Goal: Task Accomplishment & Management: Manage account settings

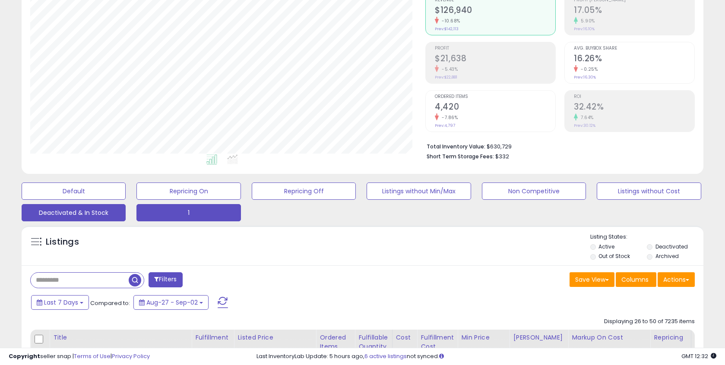
scroll to position [82, 0]
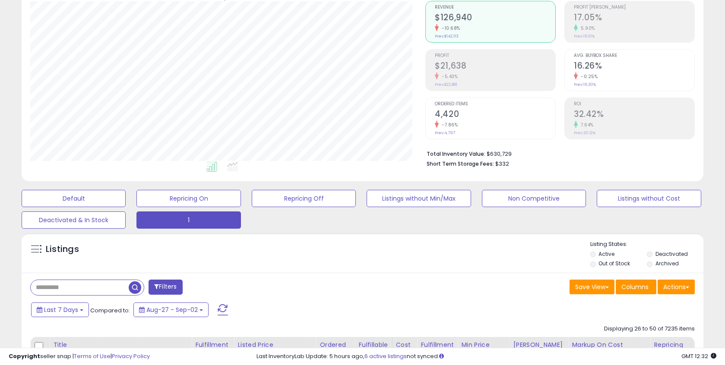
click at [67, 284] on input "text" at bounding box center [80, 287] width 98 height 15
paste input "**********"
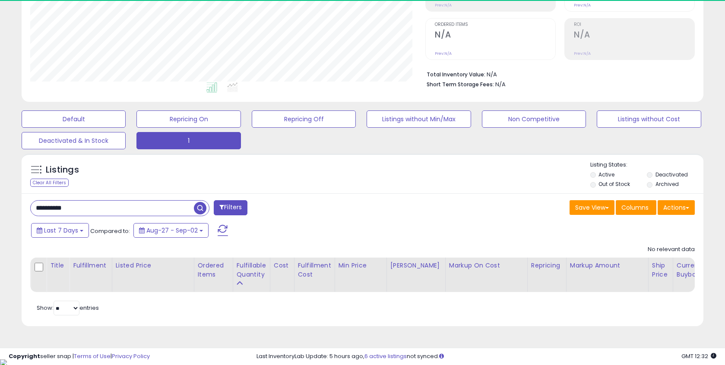
scroll to position [177, 395]
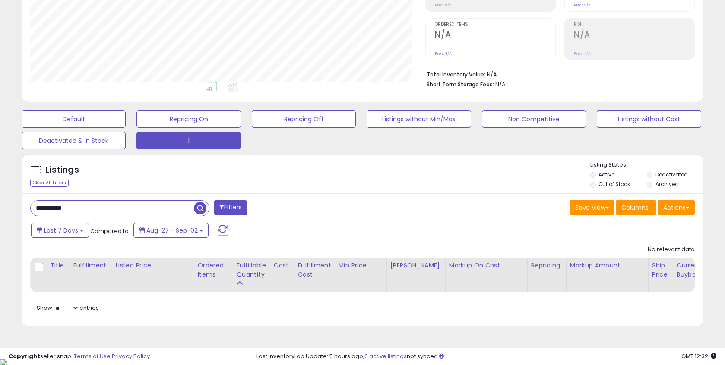
click at [51, 209] on input "**********" at bounding box center [112, 208] width 163 height 15
click at [49, 207] on input "**********" at bounding box center [112, 208] width 163 height 15
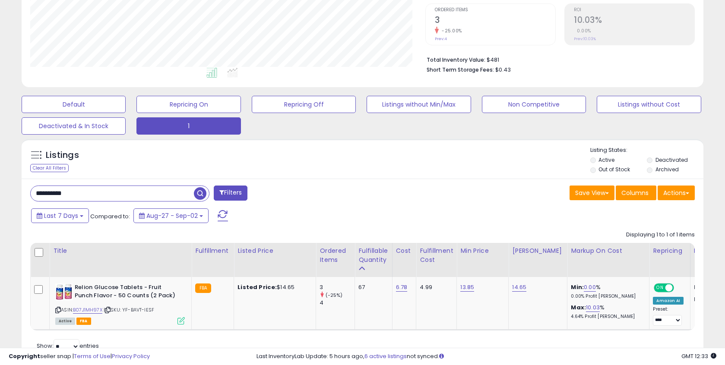
scroll to position [215, 0]
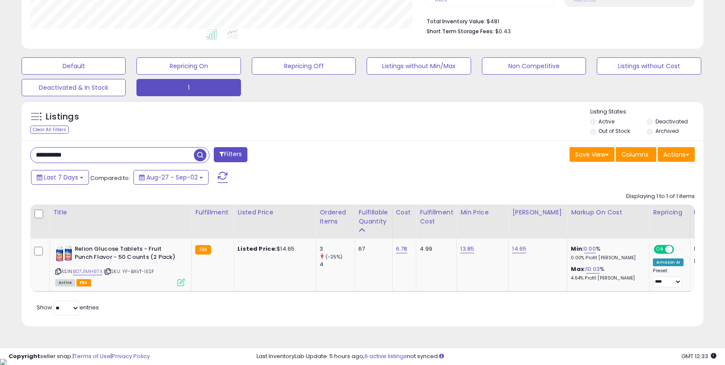
drag, startPoint x: 88, startPoint y: 153, endPoint x: -3, endPoint y: 152, distance: 91.6
paste input "text"
click at [42, 153] on input "**********" at bounding box center [112, 155] width 163 height 15
click at [199, 154] on span "button" at bounding box center [200, 155] width 13 height 13
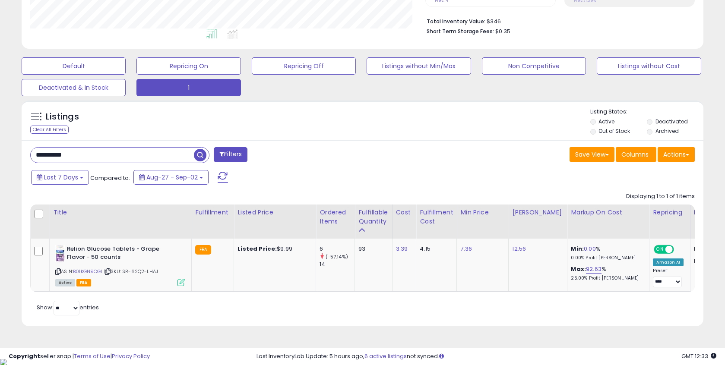
drag, startPoint x: 91, startPoint y: 154, endPoint x: -3, endPoint y: 158, distance: 94.7
paste input "text"
type input "**********"
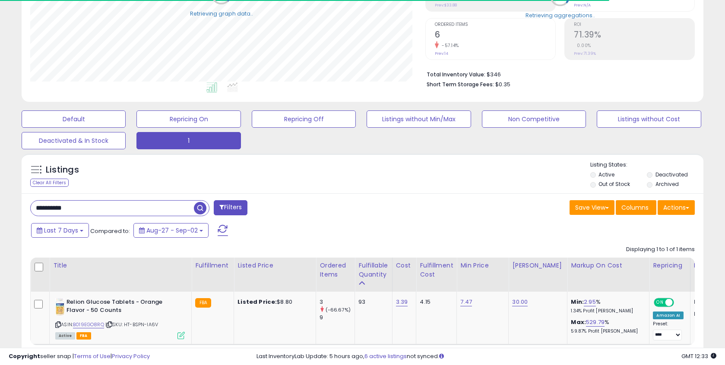
scroll to position [0, 0]
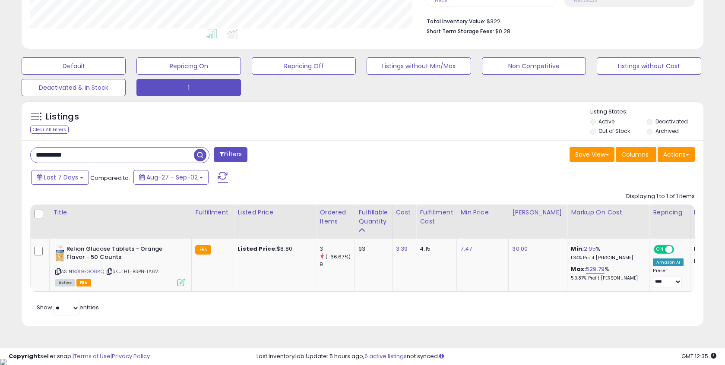
drag, startPoint x: 86, startPoint y: 158, endPoint x: -3, endPoint y: 150, distance: 90.2
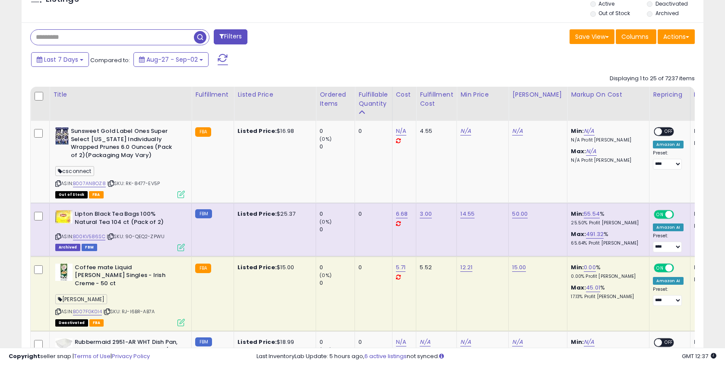
scroll to position [360, 0]
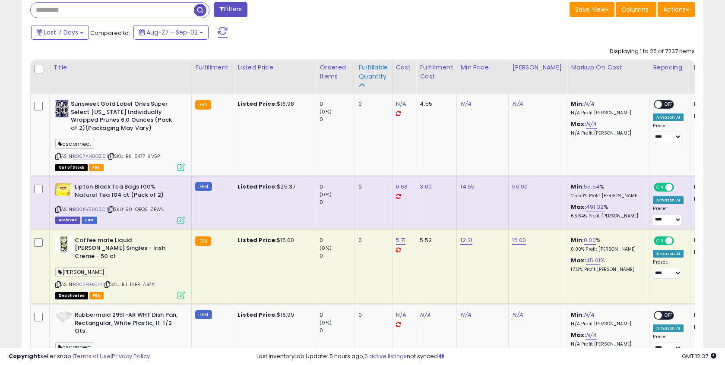
click at [364, 77] on div "Fulfillable Quantity" at bounding box center [373, 72] width 30 height 18
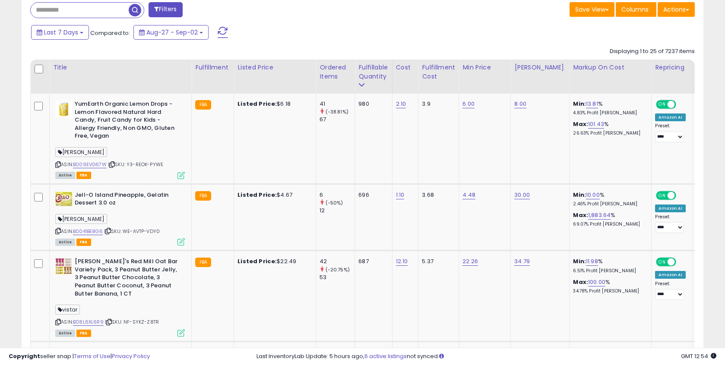
click at [224, 35] on span at bounding box center [223, 32] width 10 height 11
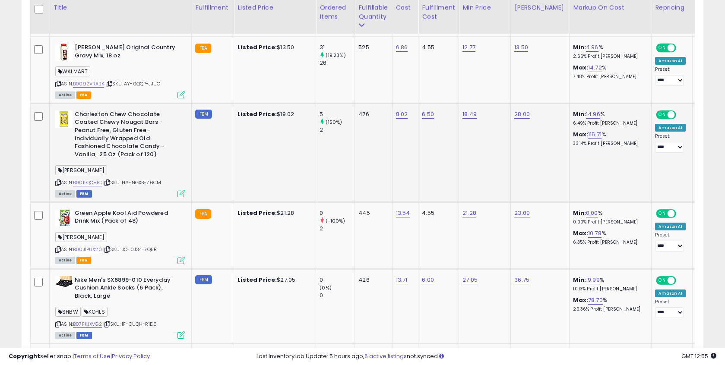
scroll to position [177, 395]
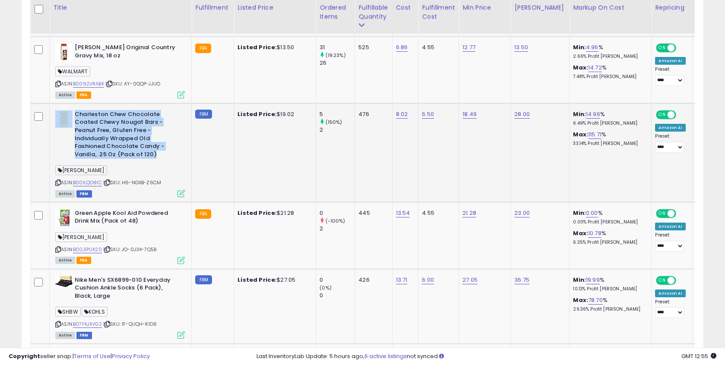
drag, startPoint x: 73, startPoint y: 114, endPoint x: 158, endPoint y: 153, distance: 93.3
click at [158, 153] on div "Charleston Chew Chocolate Coated Chewy Nougat Bars - Peanut Free, Gluten Free -…" at bounding box center [120, 136] width 130 height 50
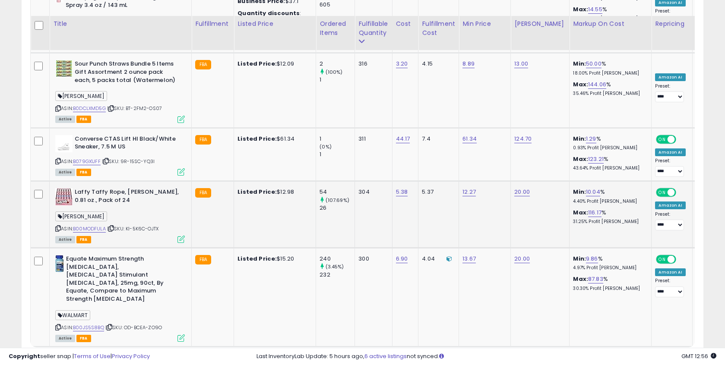
scroll to position [2057, 0]
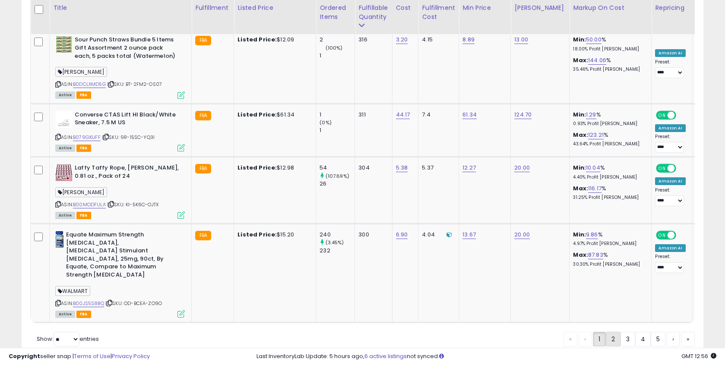
click at [613, 332] on link "2" at bounding box center [613, 339] width 15 height 15
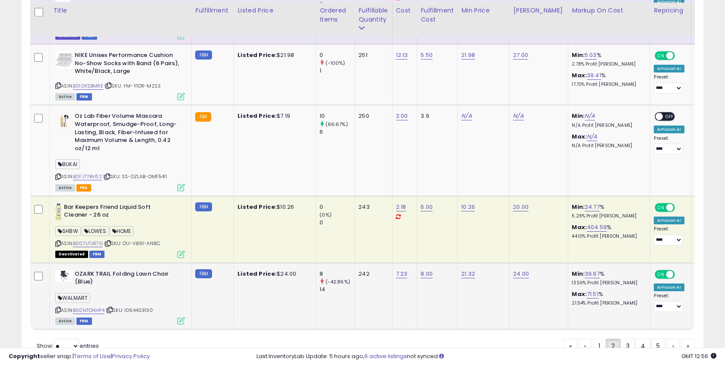
scroll to position [2157, 0]
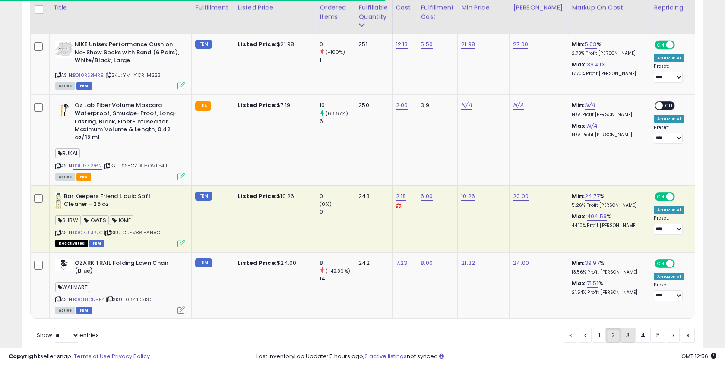
click at [628, 331] on link "3" at bounding box center [628, 335] width 15 height 15
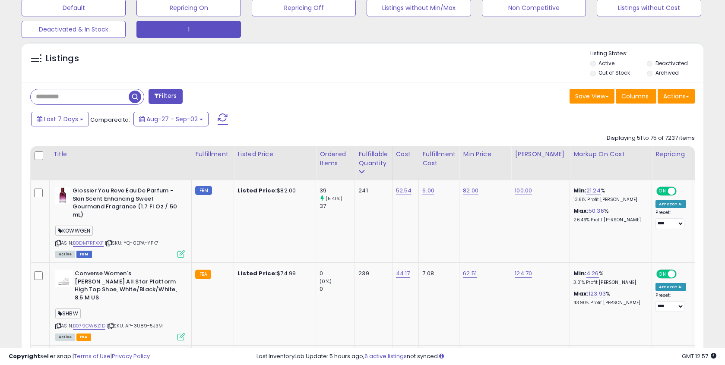
scroll to position [339, 0]
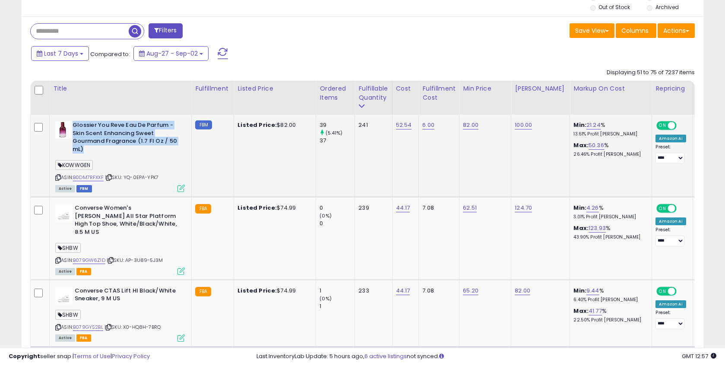
drag, startPoint x: 71, startPoint y: 122, endPoint x: 94, endPoint y: 151, distance: 36.6
click at [94, 151] on div "Glossier You Reve Eau De Parfum - Skin Scent Enhancing Sweet Gourmand Fragrance…" at bounding box center [120, 138] width 130 height 34
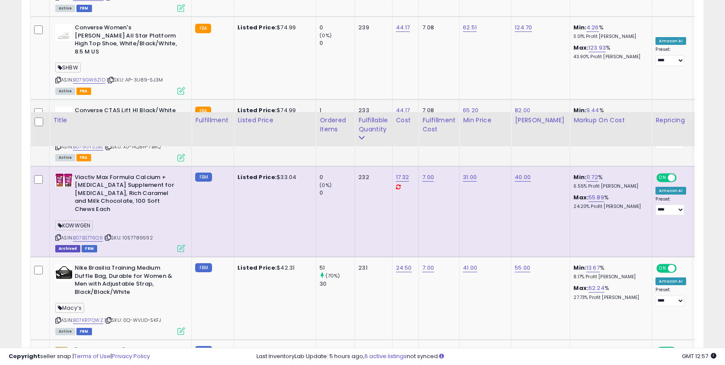
scroll to position [632, 0]
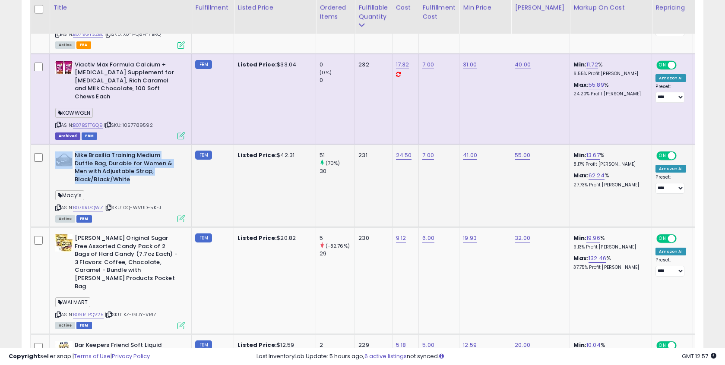
drag, startPoint x: 74, startPoint y: 140, endPoint x: 133, endPoint y: 166, distance: 64.4
click at [133, 166] on div "Nike Brasilia Training Medium Duffle Bag, Durable for Women & Men with Adjustab…" at bounding box center [120, 169] width 130 height 34
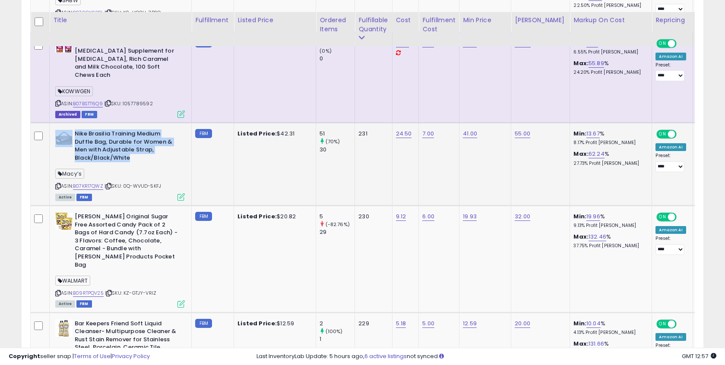
scroll to position [703, 0]
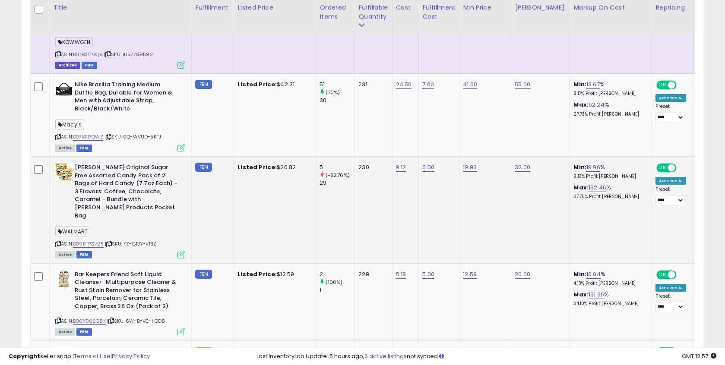
click at [83, 164] on b "[PERSON_NAME] Original Sugar Free Assorted Candy Pack of 2 Bags of Hard Candy (…" at bounding box center [127, 193] width 105 height 58
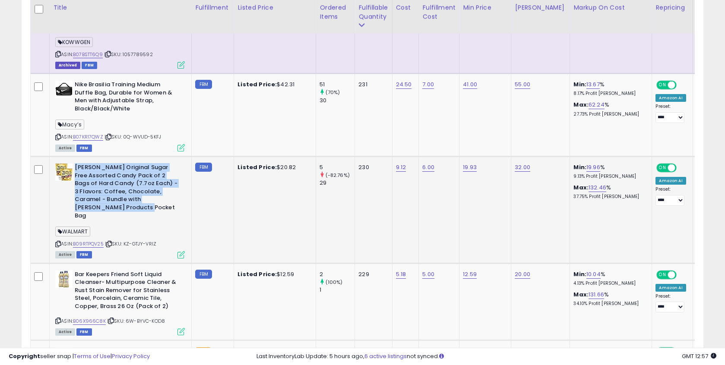
drag, startPoint x: 77, startPoint y: 152, endPoint x: 124, endPoint y: 190, distance: 60.2
click at [124, 190] on b "[PERSON_NAME] Original Sugar Free Assorted Candy Pack of 2 Bags of Hard Candy (…" at bounding box center [127, 193] width 105 height 58
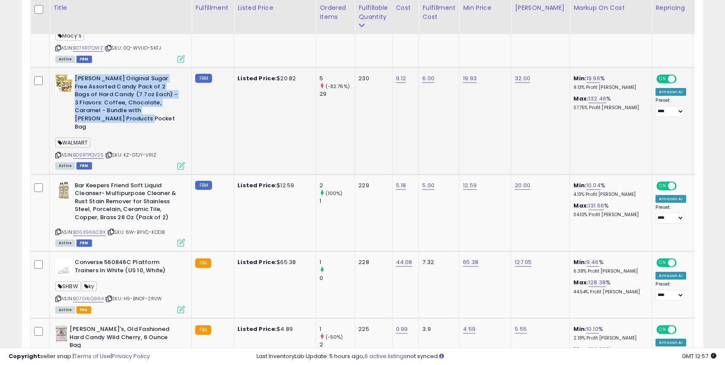
scroll to position [863, 0]
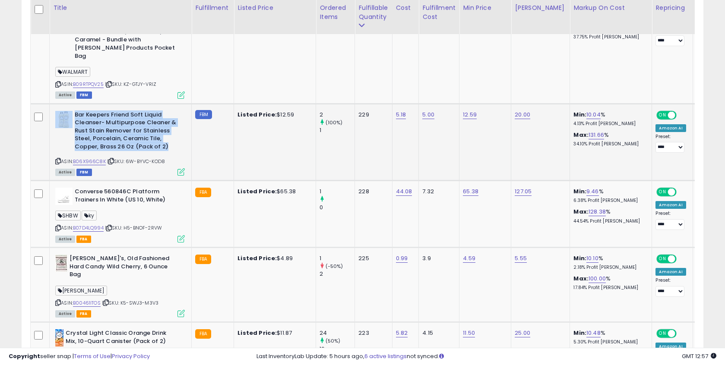
drag, startPoint x: 74, startPoint y: 91, endPoint x: 167, endPoint y: 123, distance: 98.2
click at [167, 123] on div "Bar Keepers Friend Soft Liquid Cleanser- Multipurpose Cleaner & Rust Stain Remo…" at bounding box center [120, 132] width 130 height 42
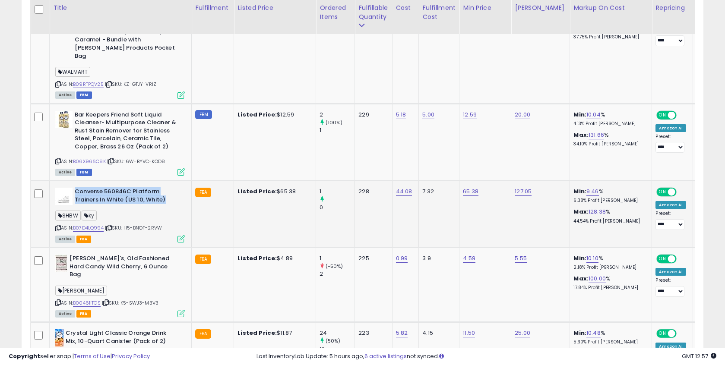
drag, startPoint x: 76, startPoint y: 166, endPoint x: 171, endPoint y: 174, distance: 94.9
click at [171, 188] on b "Converse 560846C Platform Trainers In White (US 10, White)" at bounding box center [127, 197] width 105 height 18
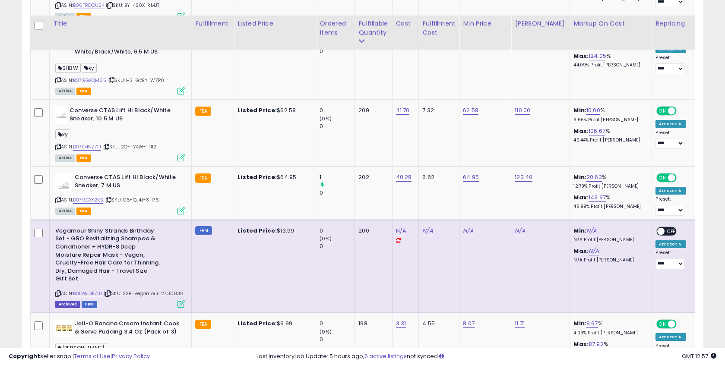
scroll to position [1310, 0]
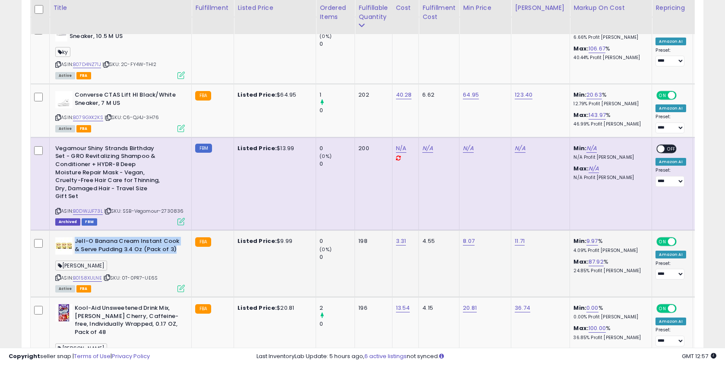
drag, startPoint x: 75, startPoint y: 215, endPoint x: 175, endPoint y: 225, distance: 101.2
click at [175, 238] on b "Jell-O Banana Cream Instant Cook & Serve Pudding 3.4 Oz (Pack of 3)" at bounding box center [127, 247] width 105 height 18
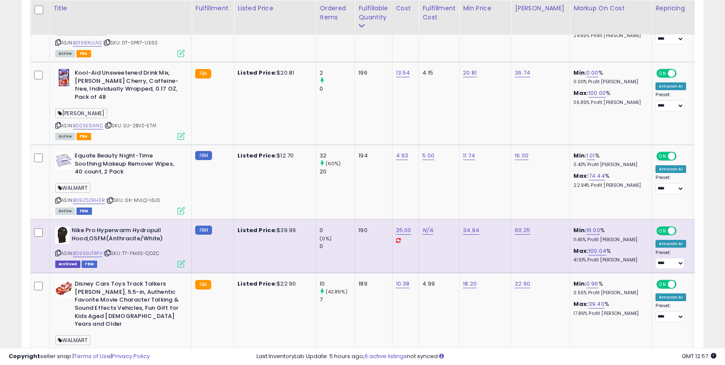
scroll to position [1545, 0]
click at [100, 250] on link "B0959JT4PV" at bounding box center [87, 253] width 29 height 7
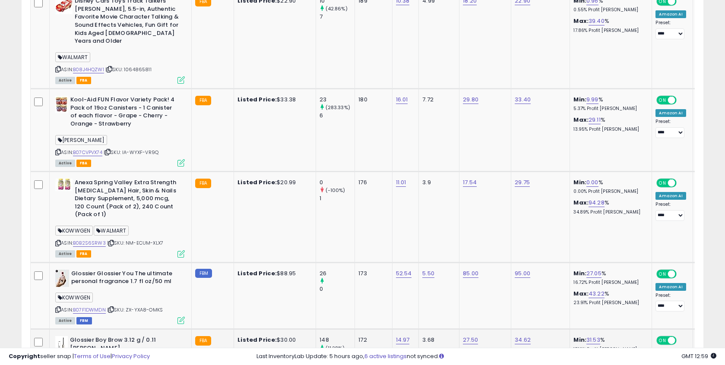
scroll to position [2030, 0]
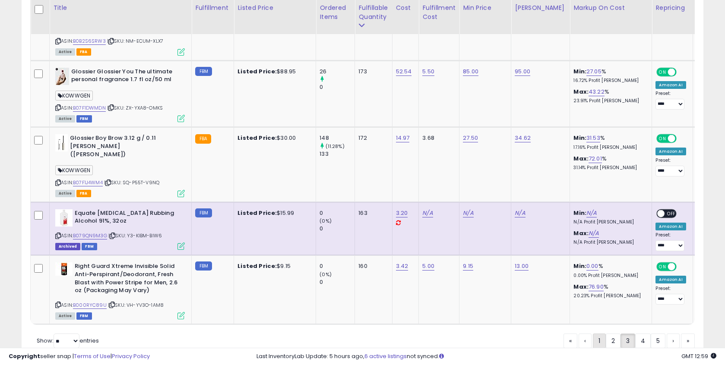
click at [597, 334] on link "1" at bounding box center [599, 341] width 13 height 15
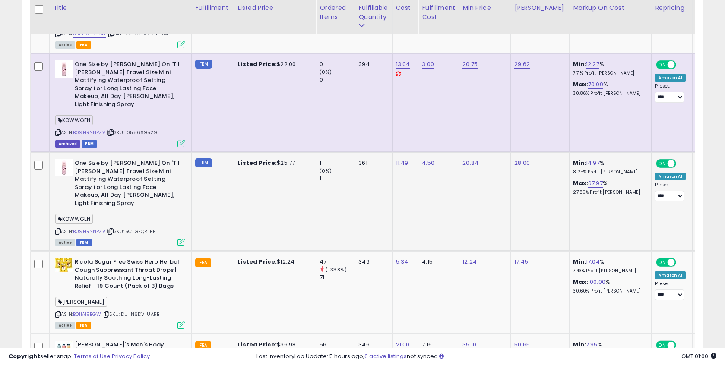
scroll to position [1482, 0]
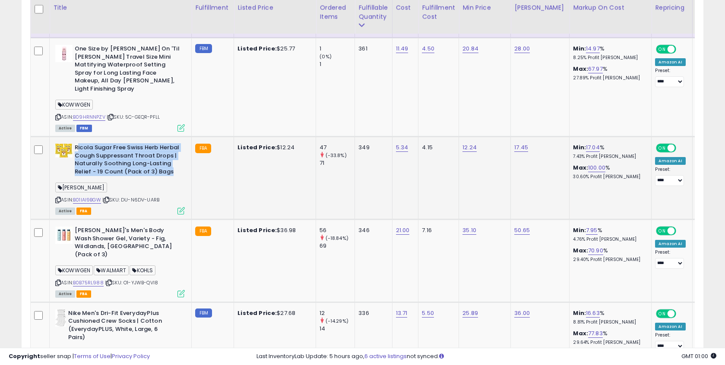
drag, startPoint x: 77, startPoint y: 132, endPoint x: 177, endPoint y: 157, distance: 102.9
click at [177, 157] on b "Ricola Sugar Free Swiss Herb Herbal Cough Suppressant Throat Drops | Naturally …" at bounding box center [127, 161] width 105 height 34
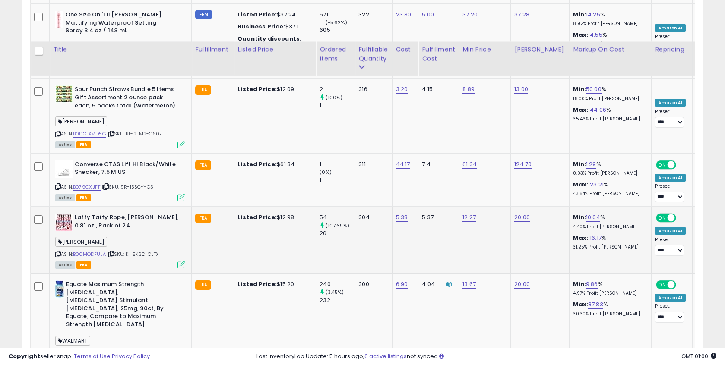
scroll to position [2057, 0]
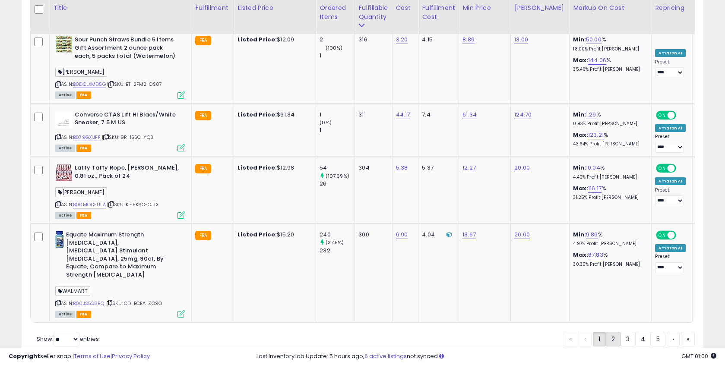
click at [607, 332] on link "2" at bounding box center [613, 339] width 15 height 15
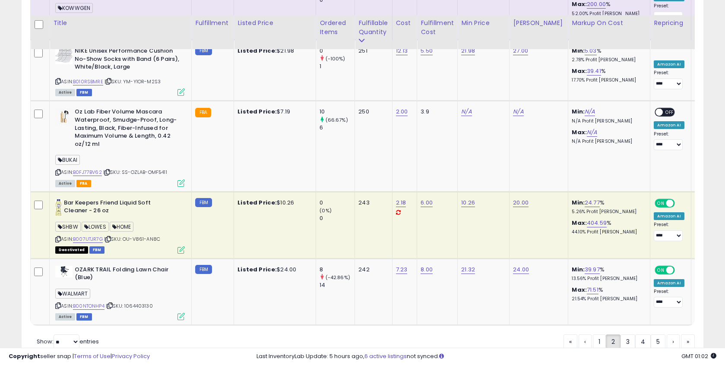
scroll to position [2165, 0]
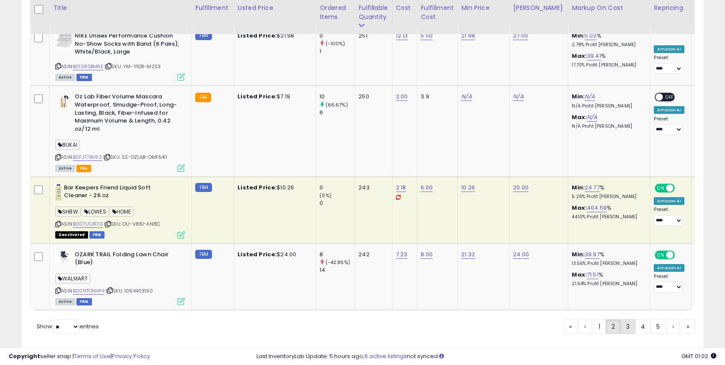
click at [627, 321] on link "3" at bounding box center [628, 327] width 15 height 15
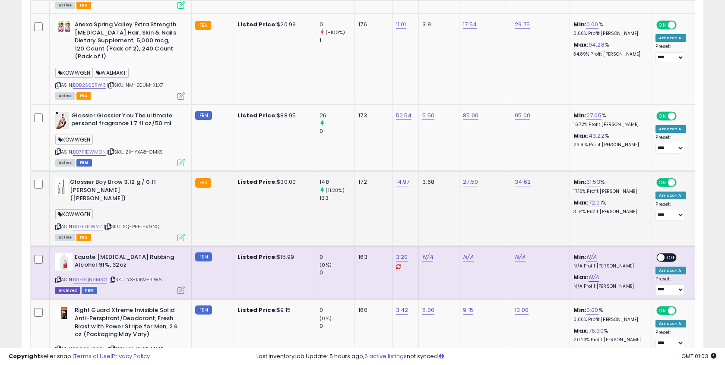
scroll to position [2030, 0]
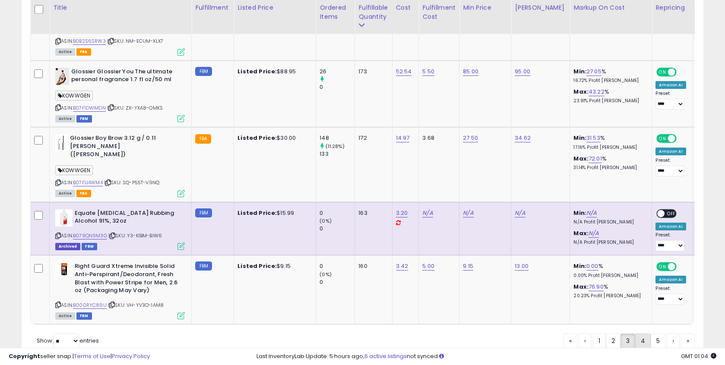
click at [640, 334] on link "4" at bounding box center [643, 341] width 16 height 15
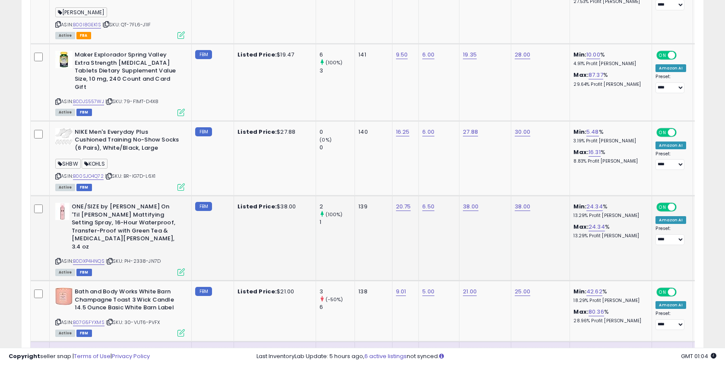
scroll to position [1654, 0]
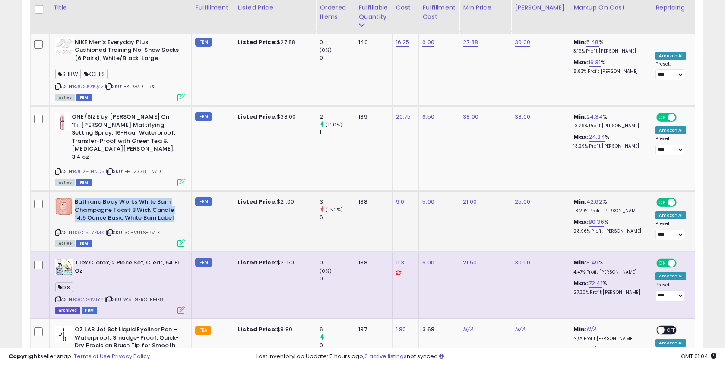
drag, startPoint x: 75, startPoint y: 171, endPoint x: 176, endPoint y: 185, distance: 102.1
click at [176, 198] on b "Bath and Body Works White Barn Champagne Toast 3 Wick Candle 14.5 Ounce Basic W…" at bounding box center [127, 211] width 105 height 26
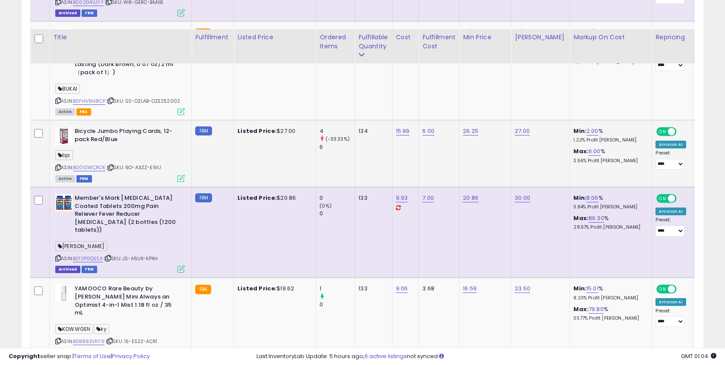
scroll to position [1982, 0]
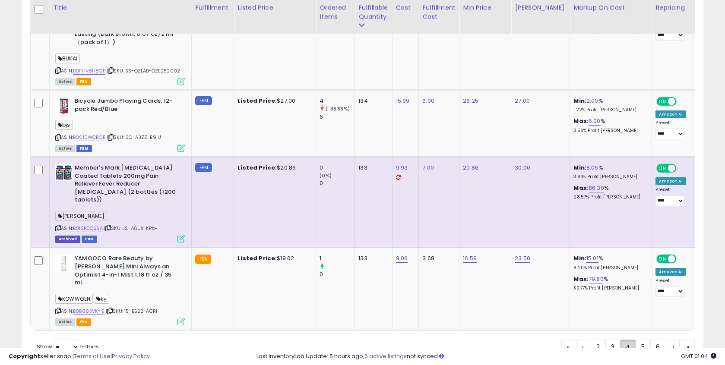
click at [639, 340] on link "5" at bounding box center [643, 347] width 15 height 15
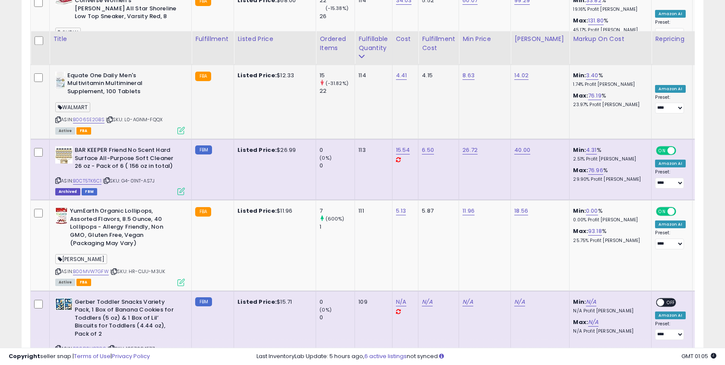
scroll to position [1228, 0]
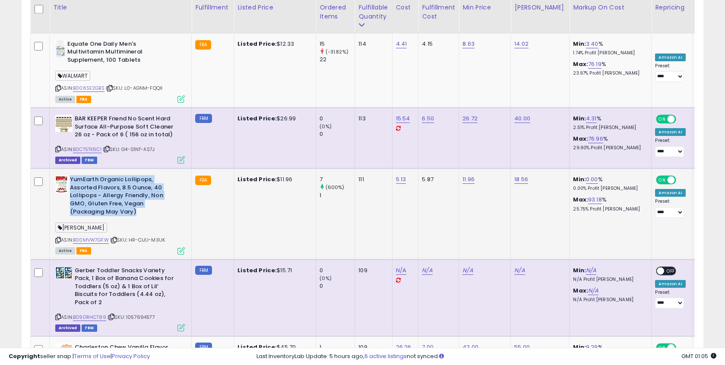
drag, startPoint x: 71, startPoint y: 162, endPoint x: 149, endPoint y: 194, distance: 83.7
click at [149, 194] on b "YumEarth Organic Lollipops, Assorted Flavors, 8.5 Ounce, 40 Lollipops - Allergy…" at bounding box center [122, 197] width 105 height 42
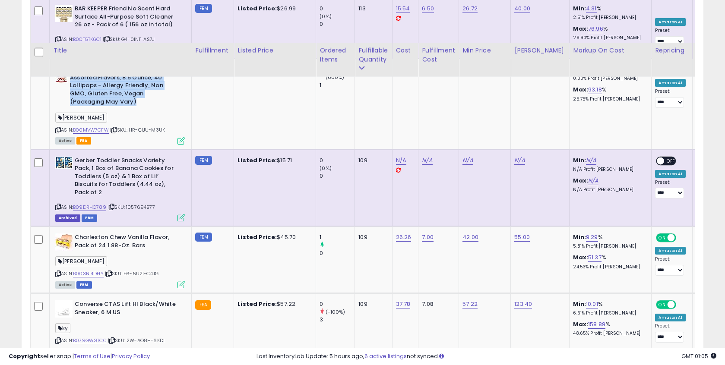
scroll to position [1381, 0]
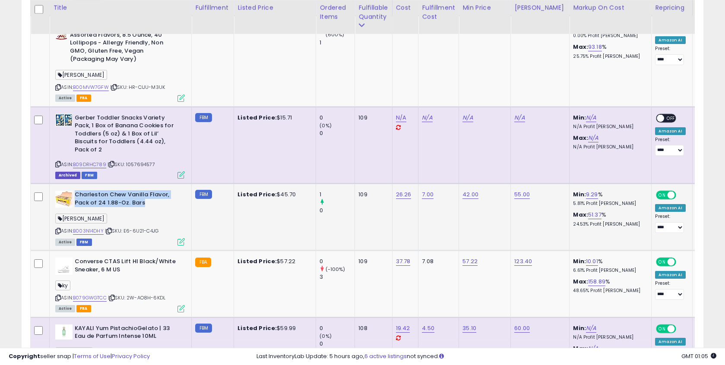
drag, startPoint x: 152, startPoint y: 190, endPoint x: 76, endPoint y: 181, distance: 76.6
click at [76, 191] on b "Charleston Chew Vanilla Flavor, Pack of 24 1.88-Oz. Bars" at bounding box center [127, 200] width 105 height 18
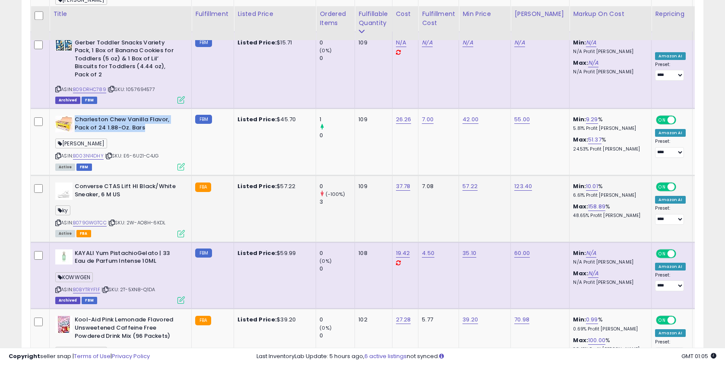
scroll to position [1524, 0]
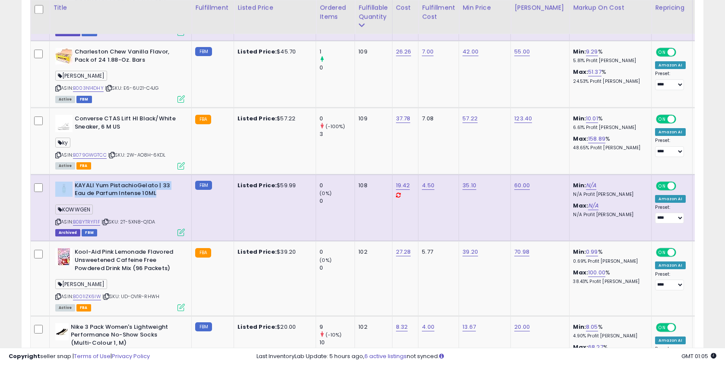
drag, startPoint x: 74, startPoint y: 170, endPoint x: 163, endPoint y: 181, distance: 89.7
click at [163, 182] on div "KAYALI Yum PistachioGelato | 33 Eau de Parfum Intense 10ML" at bounding box center [120, 191] width 130 height 18
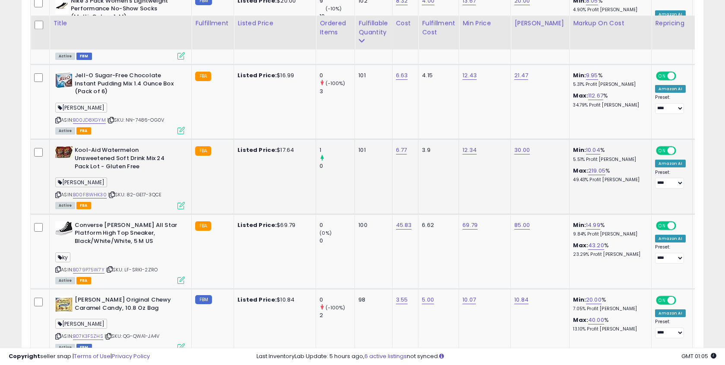
scroll to position [1969, 0]
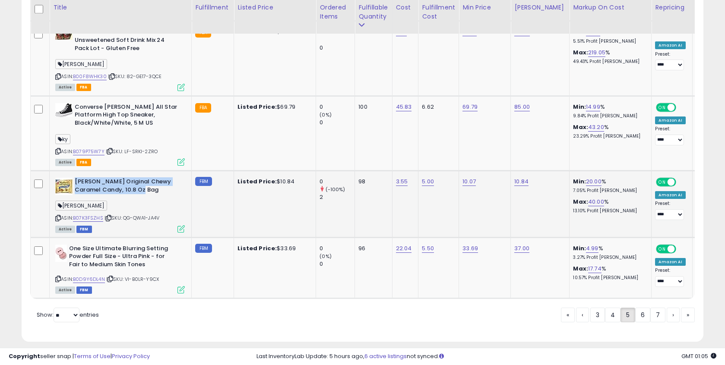
drag, startPoint x: 76, startPoint y: 165, endPoint x: 159, endPoint y: 176, distance: 83.3
click at [159, 178] on b "[PERSON_NAME] Original Chewy Caramel Candy, 10.8 Oz Bag" at bounding box center [127, 187] width 105 height 18
click at [640, 308] on link "6" at bounding box center [642, 315] width 15 height 15
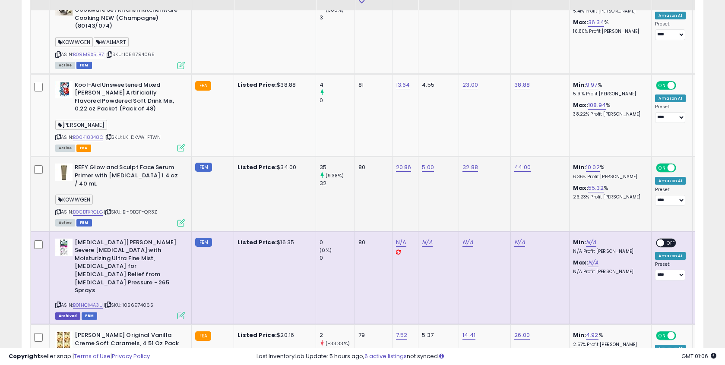
scroll to position [1985, 0]
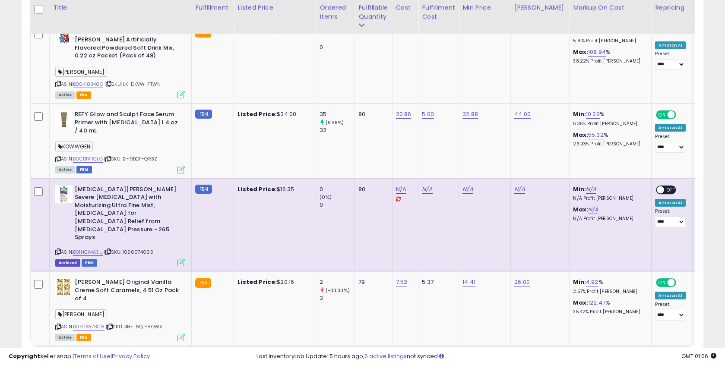
click at [644, 356] on link "7" at bounding box center [642, 363] width 15 height 15
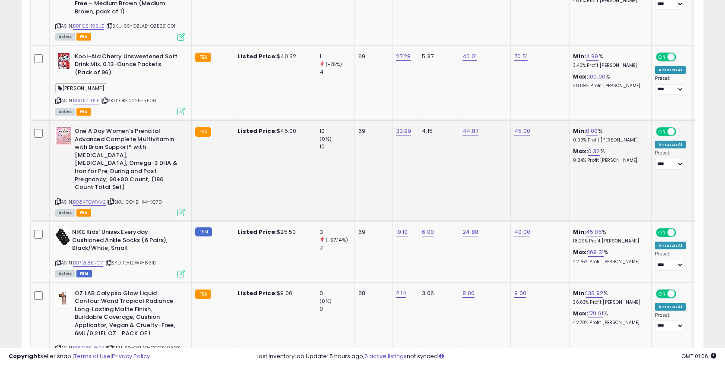
scroll to position [2078, 0]
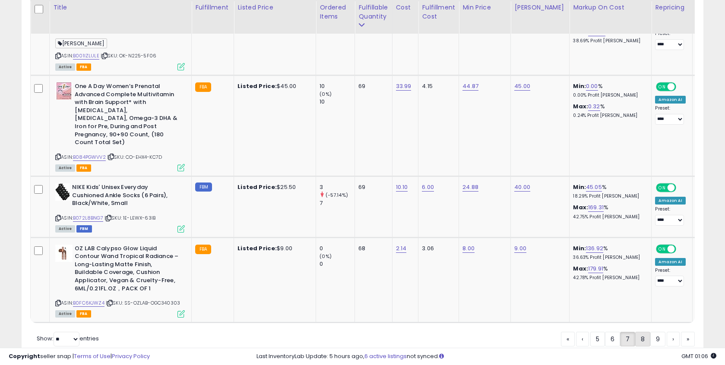
click at [646, 332] on link "8" at bounding box center [642, 339] width 15 height 15
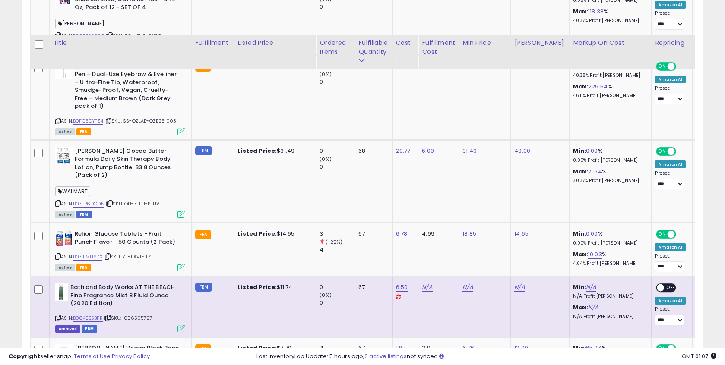
scroll to position [802, 0]
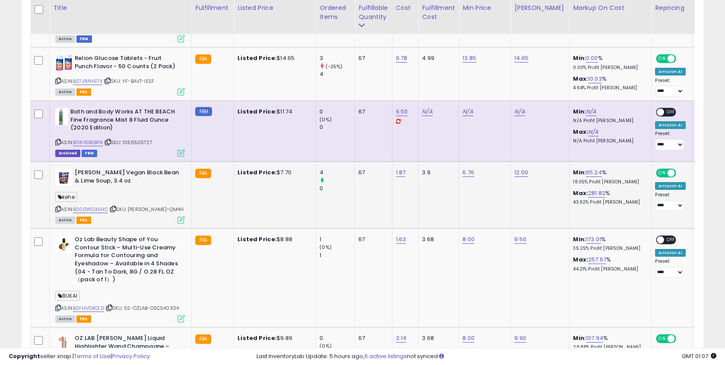
drag, startPoint x: 74, startPoint y: 162, endPoint x: 154, endPoint y: 175, distance: 81.0
click at [154, 175] on div "[PERSON_NAME] Vegan Black Bean & Lime Soup, 3.4 oz" at bounding box center [120, 178] width 130 height 18
click at [148, 178] on b "[PERSON_NAME] Vegan Black Bean & Lime Soup, 3.4 oz" at bounding box center [127, 178] width 105 height 18
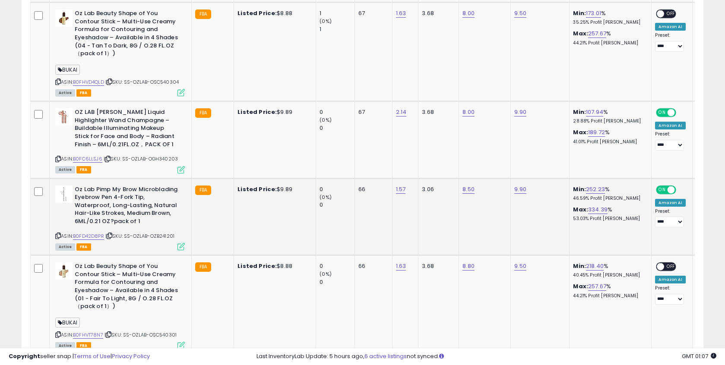
scroll to position [1075, 0]
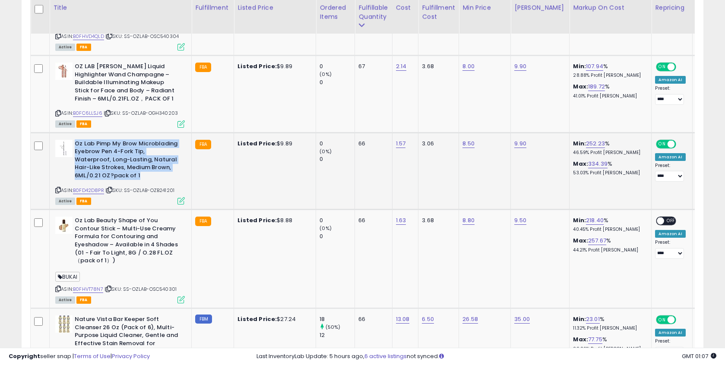
drag, startPoint x: 75, startPoint y: 135, endPoint x: 141, endPoint y: 166, distance: 72.8
click at [141, 166] on b "Oz Lab Pimp My Brow Microblading Eyebrow Pen 4-Fork Tip, Waterproof, Long-Lasti…" at bounding box center [127, 161] width 105 height 42
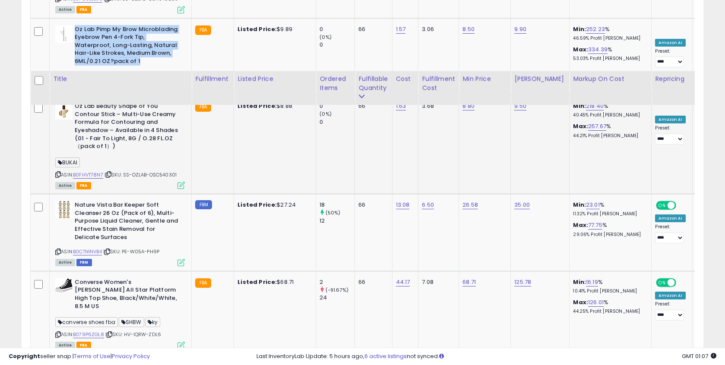
scroll to position [1260, 0]
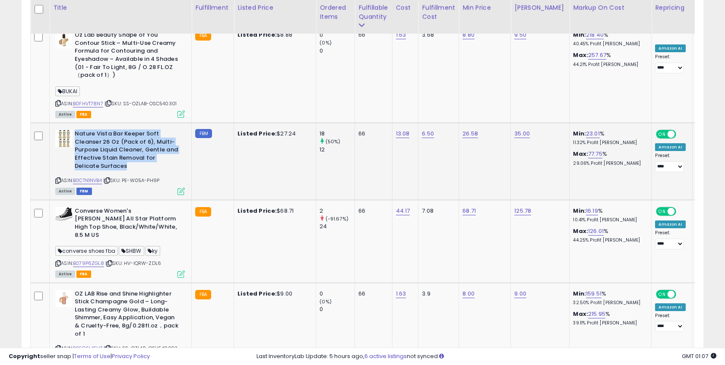
drag, startPoint x: 76, startPoint y: 126, endPoint x: 115, endPoint y: 156, distance: 49.3
click at [115, 156] on b "Nature Vista Bar Keeper Soft Cleanser 26 Oz (Pack of 6), Multi-Purpose Liquid C…" at bounding box center [127, 151] width 105 height 42
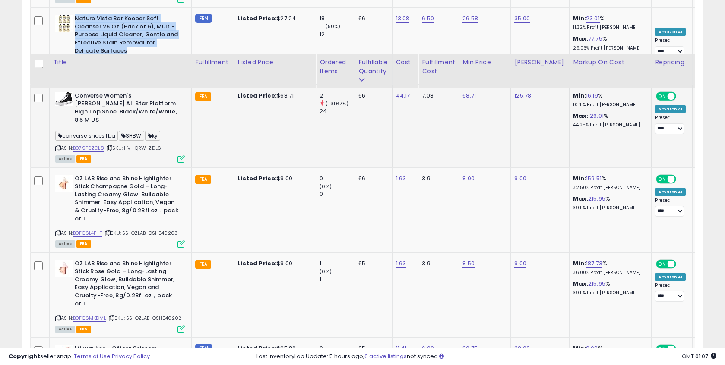
scroll to position [1430, 0]
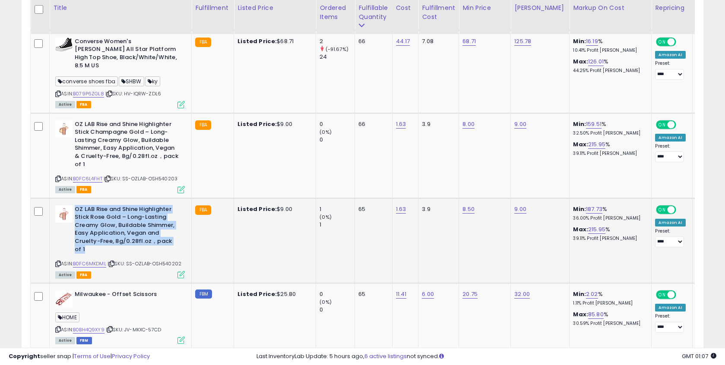
drag, startPoint x: 74, startPoint y: 190, endPoint x: 92, endPoint y: 233, distance: 46.6
click at [92, 233] on div "OZ LAB Rise and Shine Highlighter Stick Rose Gold – Long-Lasting Creamy Glow, B…" at bounding box center [120, 231] width 130 height 50
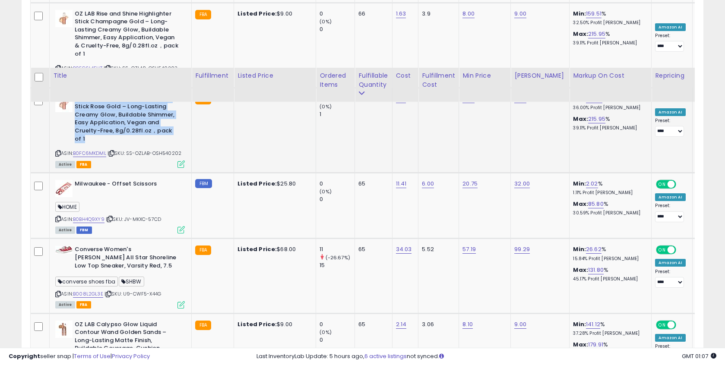
scroll to position [1608, 0]
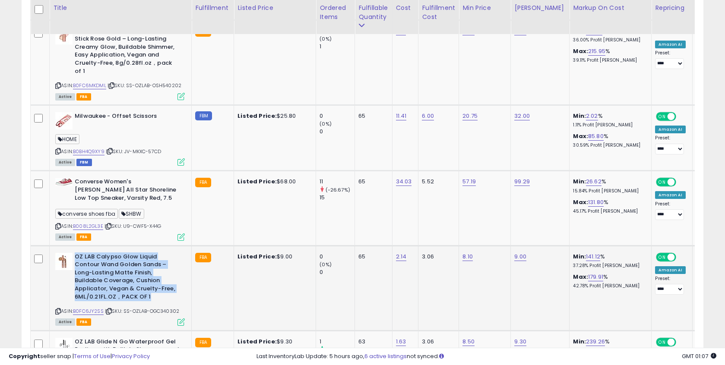
drag, startPoint x: 79, startPoint y: 242, endPoint x: 154, endPoint y: 278, distance: 83.1
click at [154, 278] on b "OZ LAB Calypso Glow Liquid Contour Wand Golden Sands – Long-Lasting Matte Finis…" at bounding box center [127, 278] width 105 height 50
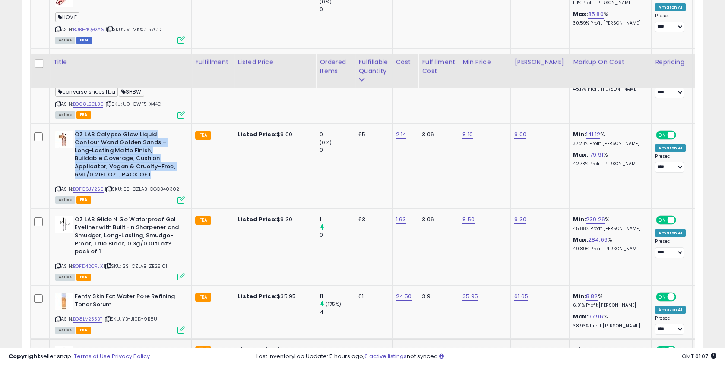
scroll to position [1785, 0]
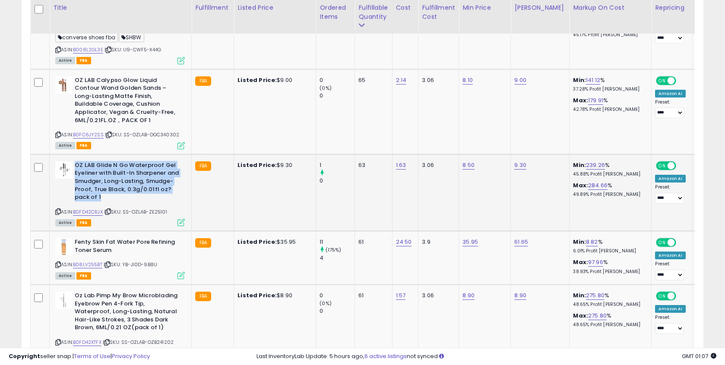
drag, startPoint x: 75, startPoint y: 151, endPoint x: 114, endPoint y: 180, distance: 49.2
click at [114, 180] on b "OZ LAB Glide N Go Waterproof Gel Eyeliner with Built-In Sharpener and Smudger, …" at bounding box center [127, 183] width 105 height 42
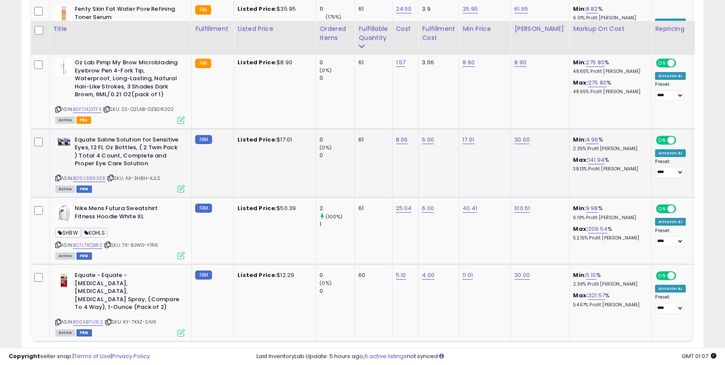
scroll to position [2053, 0]
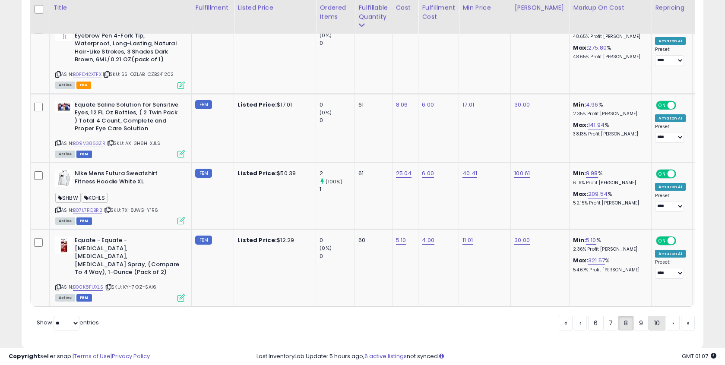
drag, startPoint x: 629, startPoint y: 307, endPoint x: 650, endPoint y: 307, distance: 20.7
click at [637, 316] on div "« ‹ 6 7 8 9 10 › »" at bounding box center [627, 324] width 136 height 17
click at [645, 316] on link "9" at bounding box center [641, 323] width 15 height 15
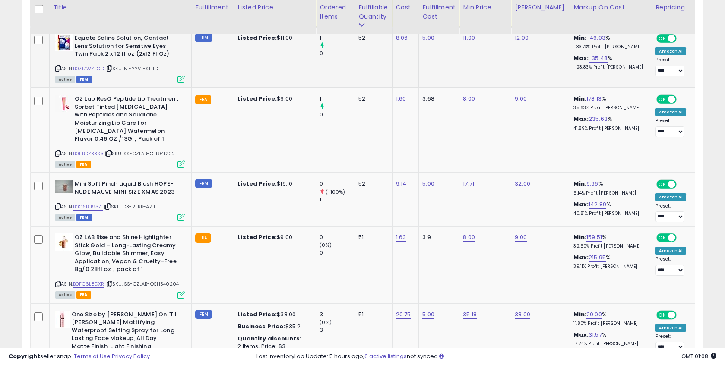
scroll to position [2038, 0]
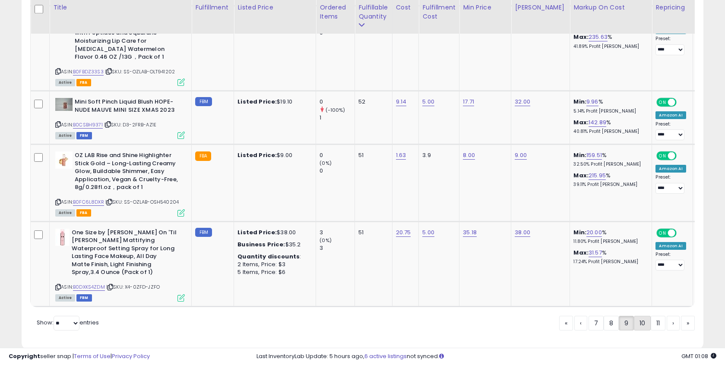
click at [641, 316] on link "10" at bounding box center [642, 323] width 17 height 15
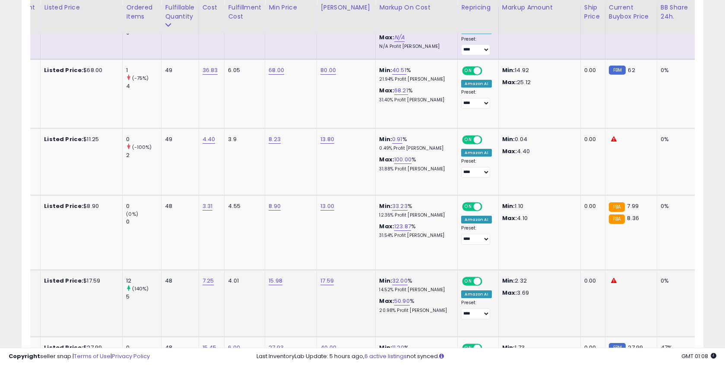
scroll to position [0, 194]
click at [391, 202] on link "33.23" at bounding box center [399, 206] width 16 height 9
drag, startPoint x: 357, startPoint y: 178, endPoint x: 292, endPoint y: 179, distance: 64.8
type input "**"
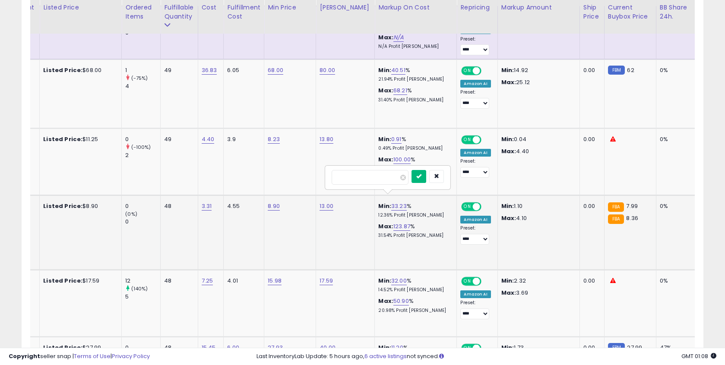
click at [422, 175] on icon "submit" at bounding box center [418, 176] width 5 height 5
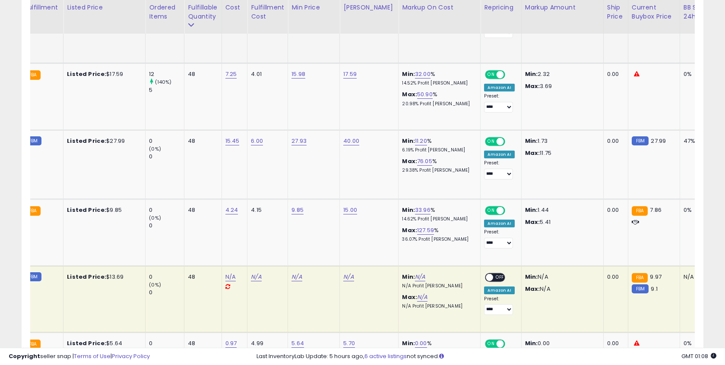
scroll to position [0, 204]
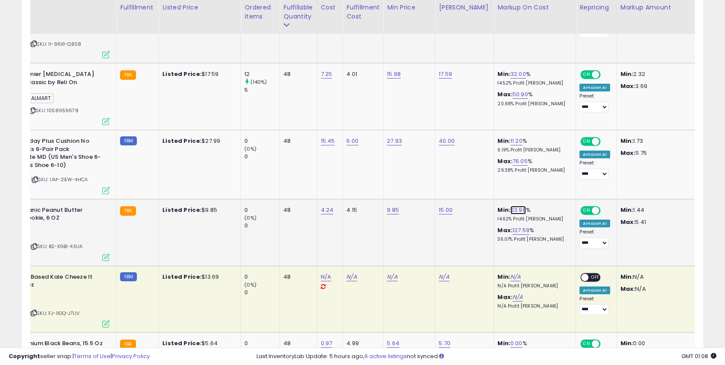
click at [512, 210] on link "33.96" at bounding box center [519, 210] width 16 height 9
drag, startPoint x: 490, startPoint y: 191, endPoint x: 429, endPoint y: 189, distance: 60.5
type input "**"
click at [541, 191] on icon "submit" at bounding box center [538, 188] width 5 height 5
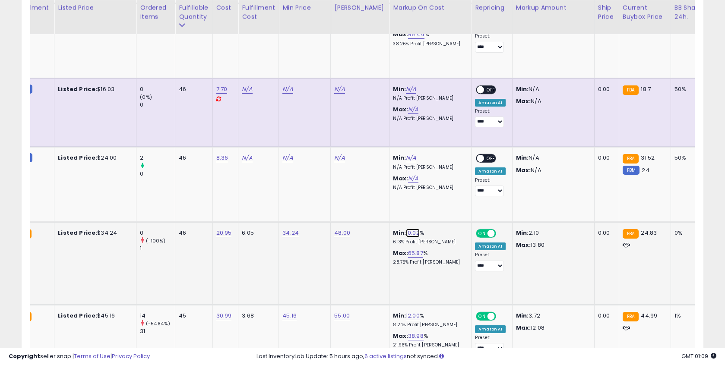
click at [409, 229] on link "10.02" at bounding box center [413, 233] width 14 height 9
drag, startPoint x: 366, startPoint y: 206, endPoint x: 304, endPoint y: 203, distance: 61.4
type input "*"
click at [436, 206] on icon "submit" at bounding box center [433, 203] width 5 height 5
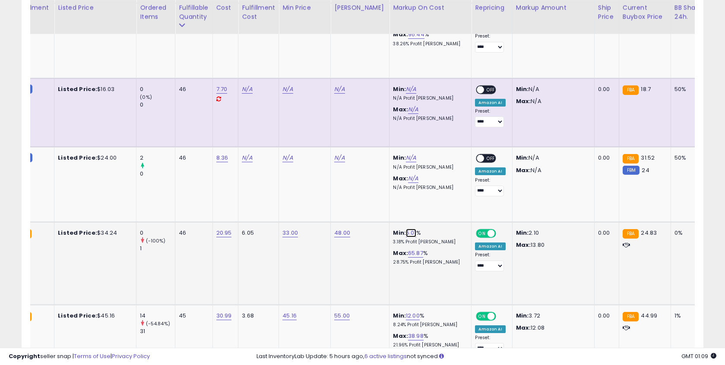
click at [406, 229] on link "5.01" at bounding box center [411, 233] width 10 height 9
drag, startPoint x: 396, startPoint y: 203, endPoint x: 316, endPoint y: 202, distance: 79.9
type input "*"
click at [428, 203] on div "*" at bounding box center [400, 204] width 112 height 15
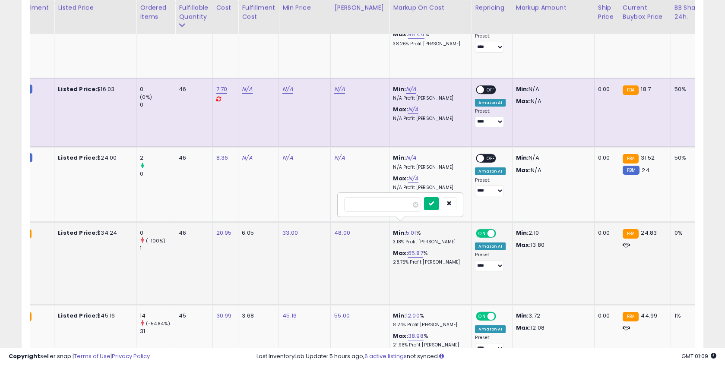
click at [434, 203] on icon "submit" at bounding box center [431, 203] width 5 height 5
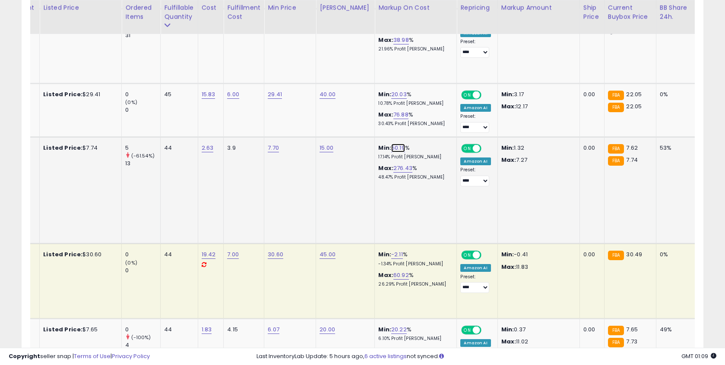
click at [391, 144] on link "50.19" at bounding box center [398, 148] width 14 height 9
drag, startPoint x: 356, startPoint y: 122, endPoint x: 301, endPoint y: 120, distance: 54.5
type input "**"
click at [425, 121] on button "submit" at bounding box center [418, 118] width 15 height 13
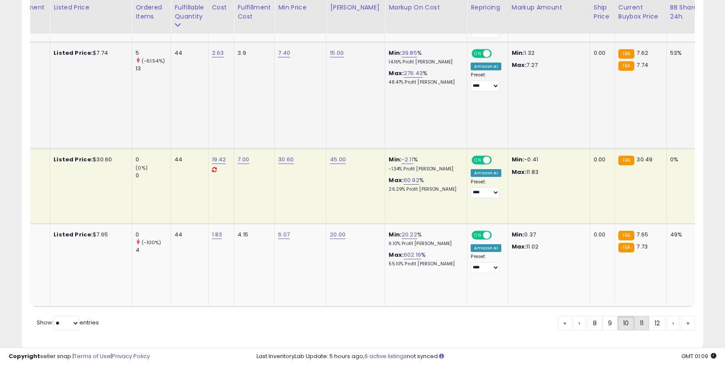
click at [644, 316] on link "11" at bounding box center [641, 323] width 15 height 15
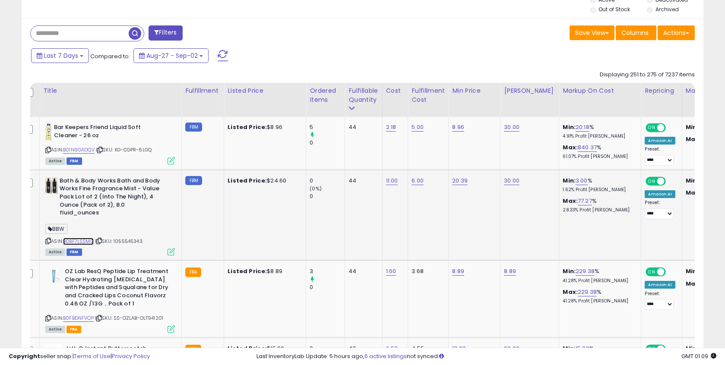
click at [82, 238] on link "B0BF7LSSMG" at bounding box center [78, 241] width 31 height 7
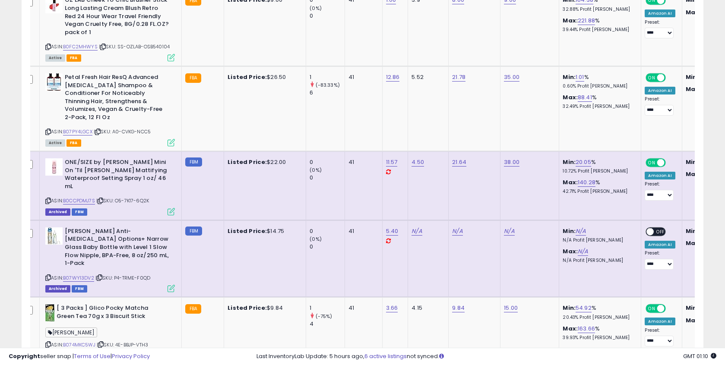
scroll to position [1374, 0]
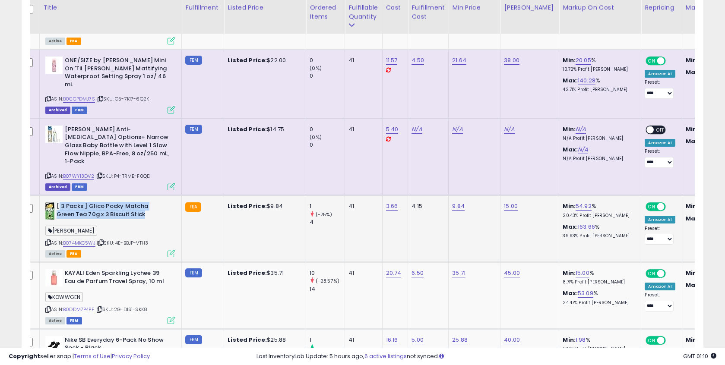
drag, startPoint x: 58, startPoint y: 168, endPoint x: 158, endPoint y: 179, distance: 100.4
click at [158, 203] on b "[ 3 Packs ] Glico Pocky Matcha Green Tea 70g x 3 Biscuit Stick" at bounding box center [109, 212] width 105 height 18
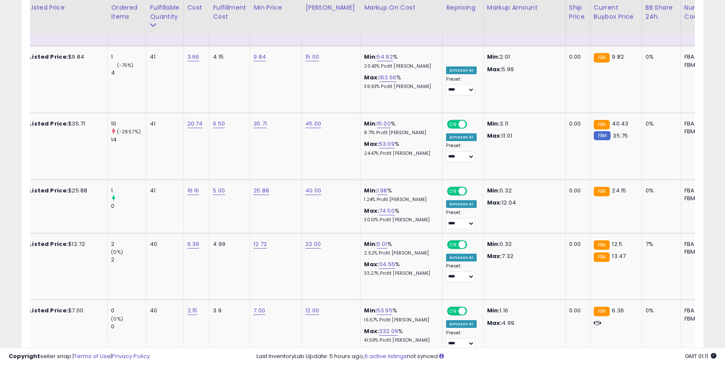
scroll to position [0, 226]
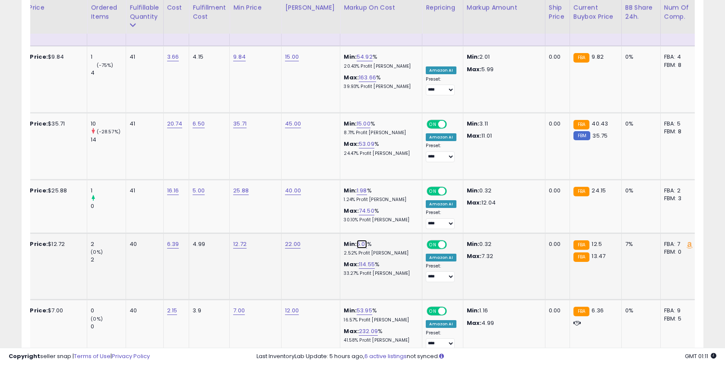
click at [357, 240] on link "5.01" at bounding box center [362, 244] width 10 height 9
drag, startPoint x: 330, startPoint y: 184, endPoint x: 259, endPoint y: 182, distance: 70.9
type input "*"
click at [389, 184] on button "submit" at bounding box center [381, 182] width 15 height 13
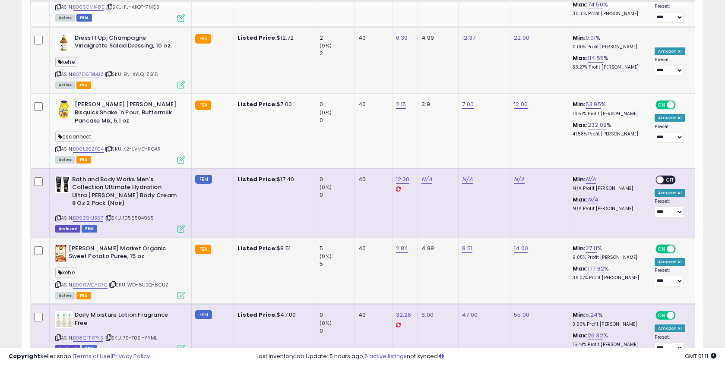
scroll to position [1735, 0]
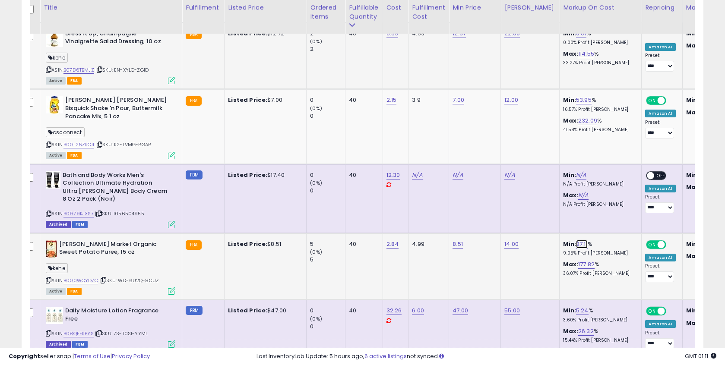
click at [577, 240] on link "27.11" at bounding box center [582, 244] width 12 height 9
drag, startPoint x: 540, startPoint y: 179, endPoint x: 448, endPoint y: 176, distance: 91.6
type input "**"
click at [604, 176] on icon "submit" at bounding box center [601, 174] width 5 height 5
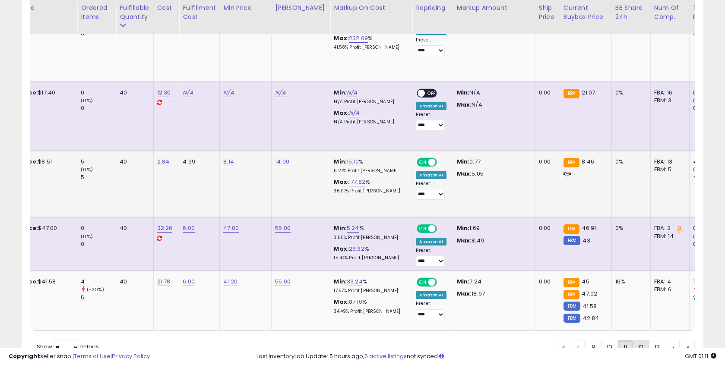
click at [639, 340] on link "12" at bounding box center [641, 347] width 16 height 15
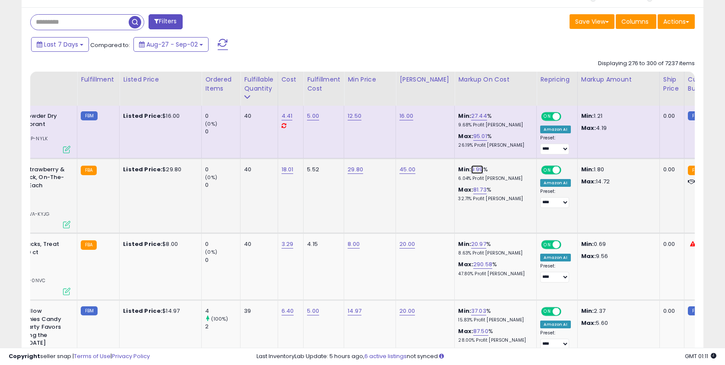
click at [472, 171] on link "9.99" at bounding box center [477, 169] width 12 height 9
drag, startPoint x: 444, startPoint y: 149, endPoint x: 345, endPoint y: 146, distance: 99.4
type input "*"
click at [504, 149] on button "submit" at bounding box center [497, 148] width 15 height 13
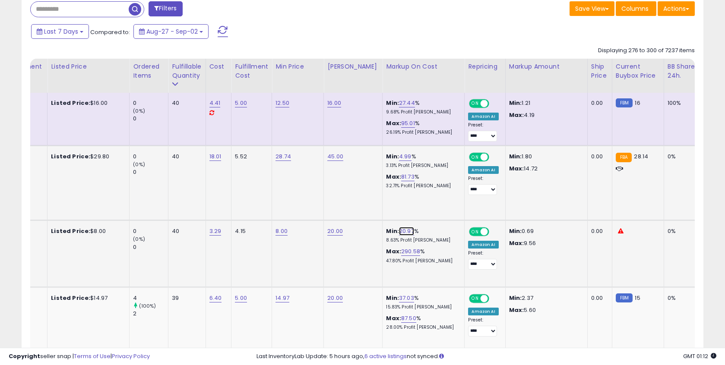
click at [399, 232] on link "20.97" at bounding box center [406, 231] width 15 height 9
drag, startPoint x: 377, startPoint y: 214, endPoint x: 317, endPoint y: 212, distance: 60.9
type input "**"
click at [429, 209] on button "submit" at bounding box center [426, 209] width 15 height 13
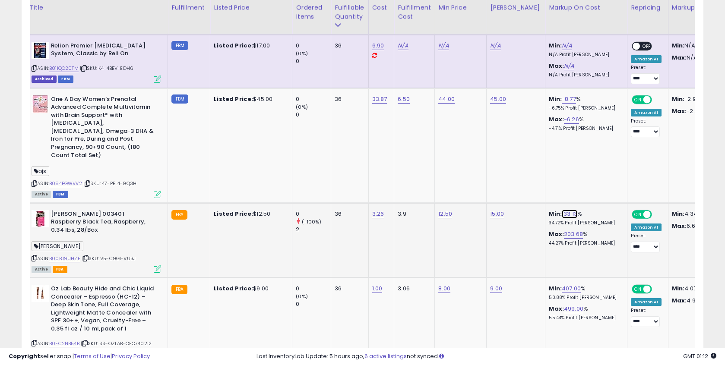
click at [567, 210] on link "133.13" at bounding box center [570, 214] width 16 height 9
drag, startPoint x: 536, startPoint y: 190, endPoint x: 431, endPoint y: 188, distance: 105.4
type input "**"
click at [590, 184] on button "submit" at bounding box center [589, 184] width 15 height 13
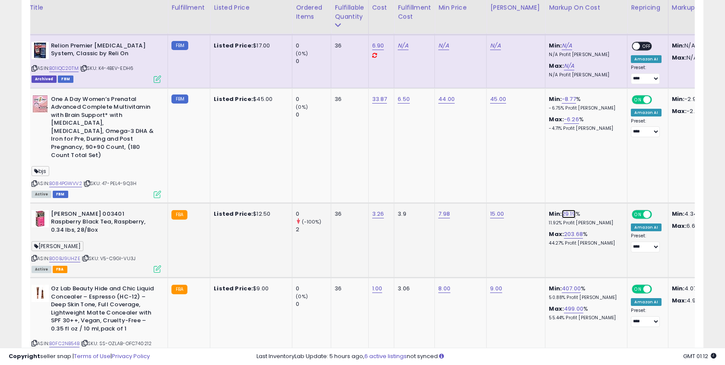
click at [562, 210] on link "29.19" at bounding box center [569, 214] width 14 height 9
drag, startPoint x: 539, startPoint y: 184, endPoint x: 476, endPoint y: 186, distance: 63.1
type input "**"
click at [591, 185] on button "submit" at bounding box center [588, 184] width 15 height 13
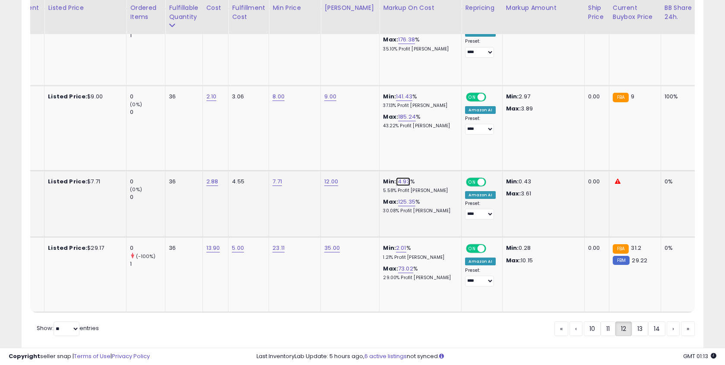
click at [397, 178] on link "14.93" at bounding box center [403, 182] width 14 height 9
drag, startPoint x: 390, startPoint y: 132, endPoint x: 375, endPoint y: 136, distance: 14.8
click at [375, 136] on input "*****" at bounding box center [374, 137] width 77 height 15
type input "**"
click at [425, 136] on icon "submit" at bounding box center [422, 135] width 5 height 5
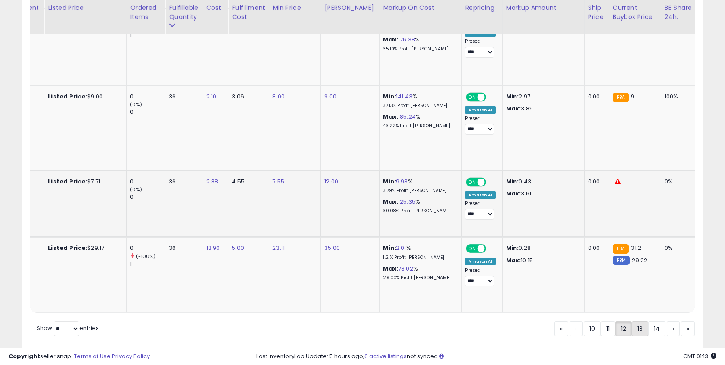
click at [634, 322] on link "13" at bounding box center [640, 329] width 16 height 15
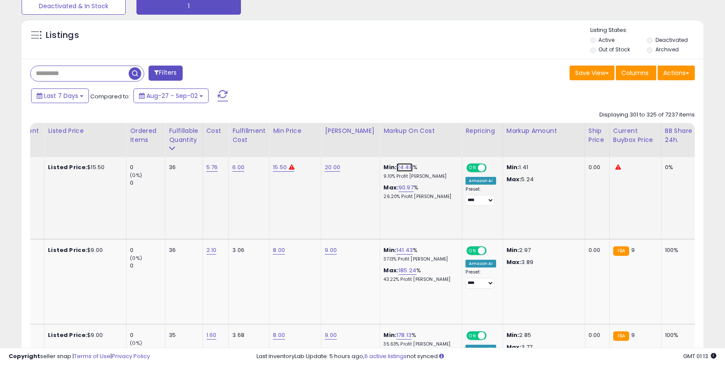
click at [396, 170] on link "24.48" at bounding box center [404, 167] width 16 height 9
drag, startPoint x: 384, startPoint y: 150, endPoint x: 311, endPoint y: 146, distance: 72.3
type input "**"
click at [427, 146] on button "submit" at bounding box center [424, 146] width 15 height 13
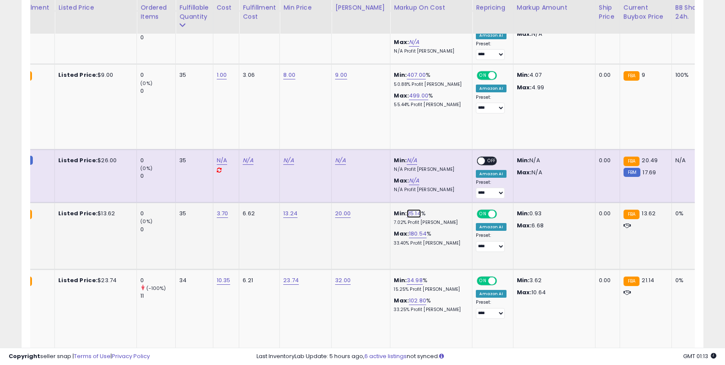
click at [407, 209] on link "25.14" at bounding box center [414, 213] width 14 height 9
drag, startPoint x: 392, startPoint y: 187, endPoint x: 318, endPoint y: 181, distance: 73.7
type input "**"
click at [433, 186] on button "submit" at bounding box center [433, 184] width 15 height 13
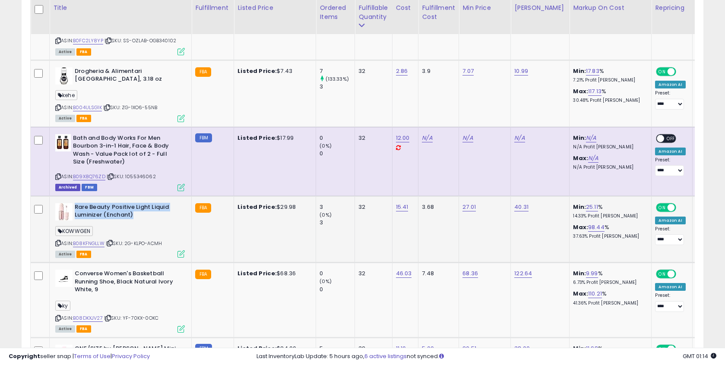
drag, startPoint x: 76, startPoint y: 191, endPoint x: 150, endPoint y: 200, distance: 74.7
click at [150, 203] on b "Rare Beauty Positive Light Liquid Luminizer (Enchant)" at bounding box center [127, 212] width 105 height 18
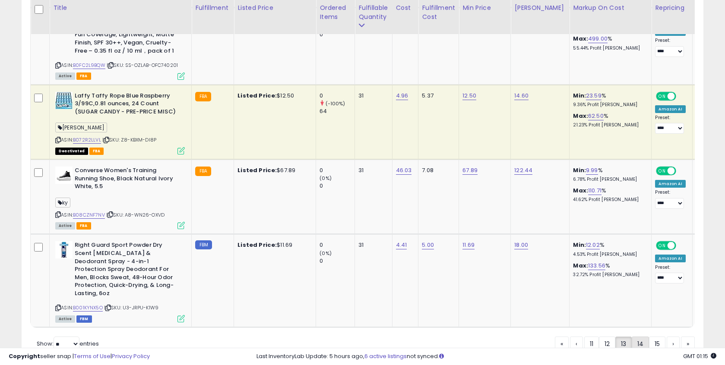
click at [637, 337] on link "14" at bounding box center [640, 344] width 17 height 15
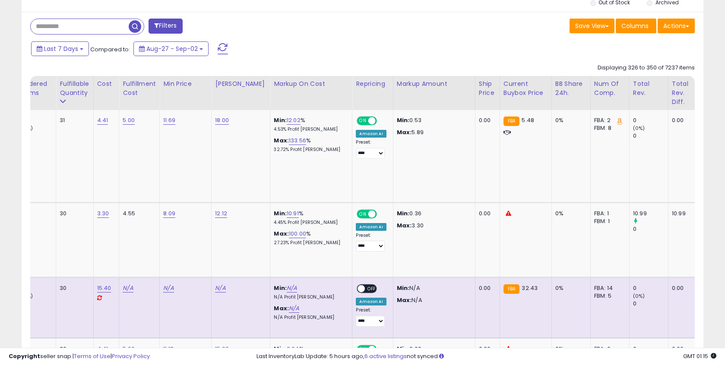
scroll to position [0, 311]
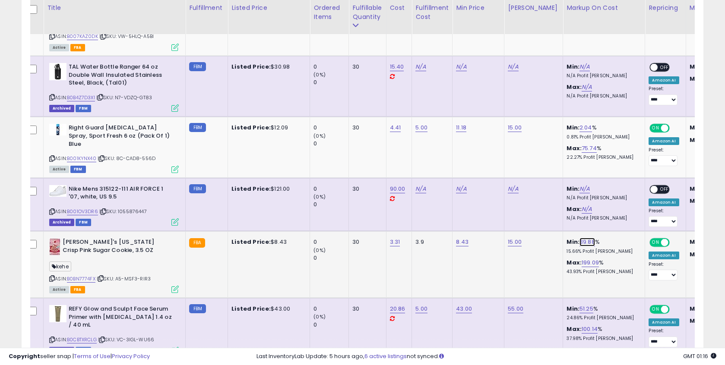
click at [582, 238] on link "39.88" at bounding box center [588, 242] width 16 height 9
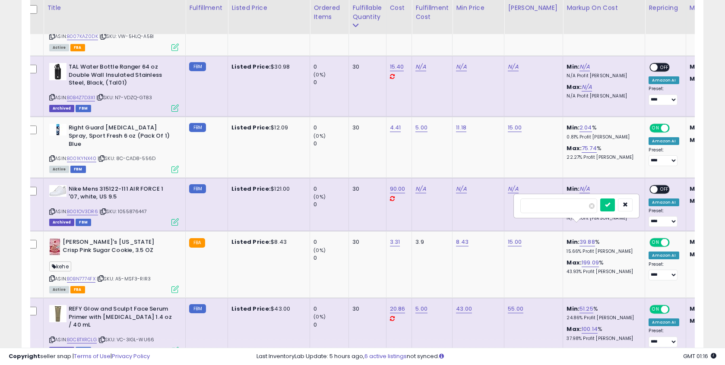
drag, startPoint x: 550, startPoint y: 203, endPoint x: 477, endPoint y: 206, distance: 73.1
type input "**"
click at [615, 206] on button "submit" at bounding box center [607, 205] width 15 height 13
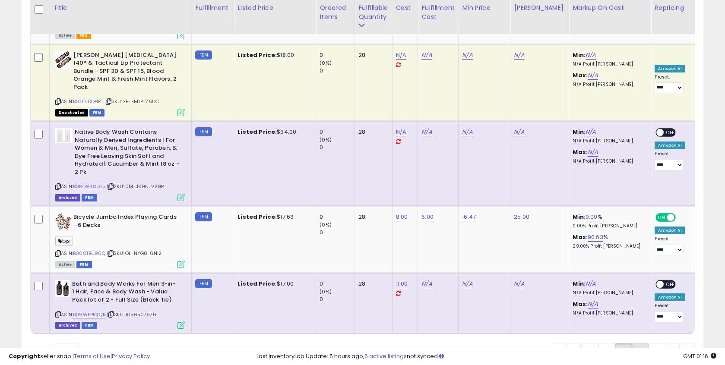
click at [634, 343] on link "15" at bounding box center [640, 350] width 16 height 15
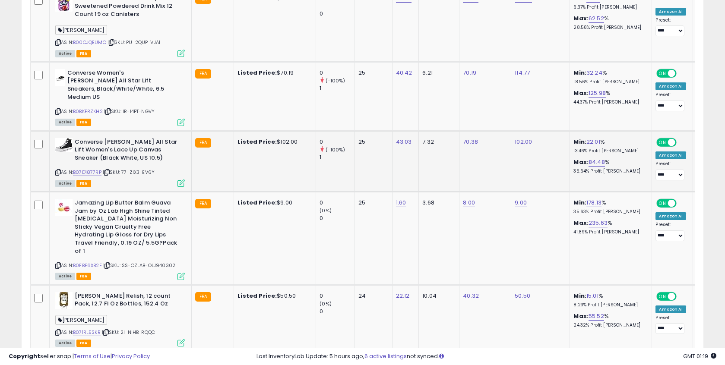
scroll to position [1734, 0]
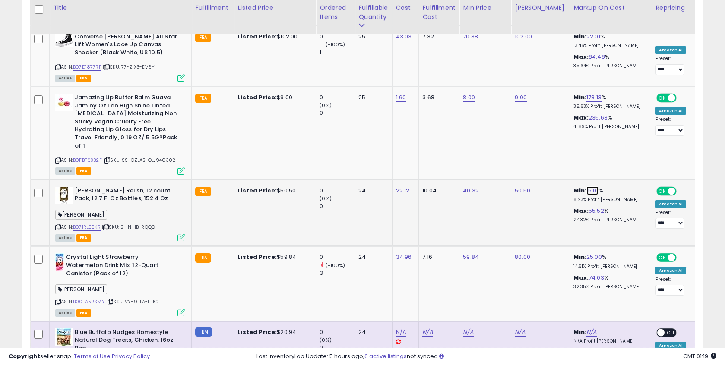
click at [587, 187] on link "15.01" at bounding box center [593, 191] width 12 height 9
drag, startPoint x: 562, startPoint y: 140, endPoint x: 472, endPoint y: 140, distance: 89.8
type input "*"
click at [615, 138] on icon "submit" at bounding box center [612, 136] width 5 height 5
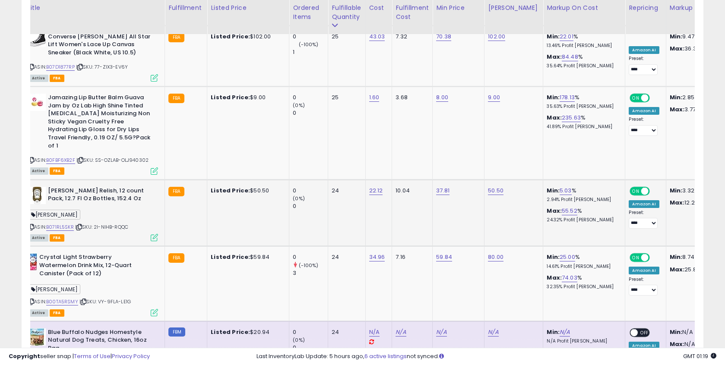
scroll to position [0, 5]
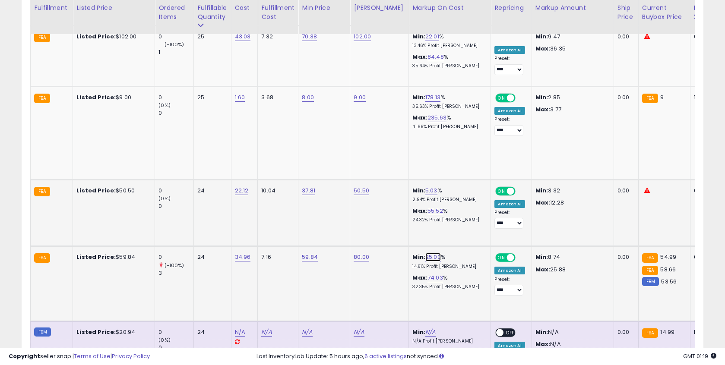
click at [426, 253] on link "25.00" at bounding box center [433, 257] width 16 height 9
drag, startPoint x: 377, startPoint y: 203, endPoint x: 336, endPoint y: 202, distance: 40.6
type input "**"
click at [455, 204] on button "submit" at bounding box center [452, 204] width 15 height 13
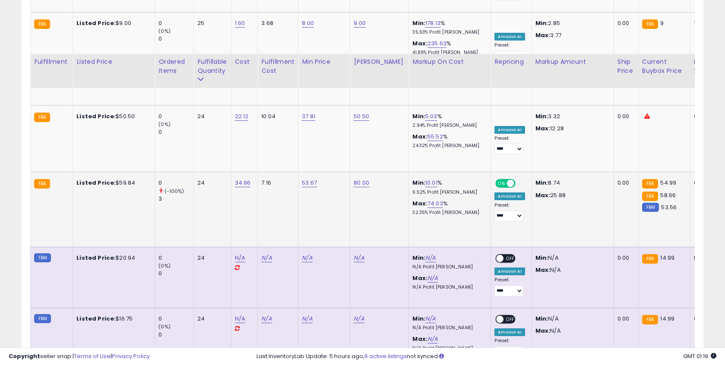
scroll to position [1862, 0]
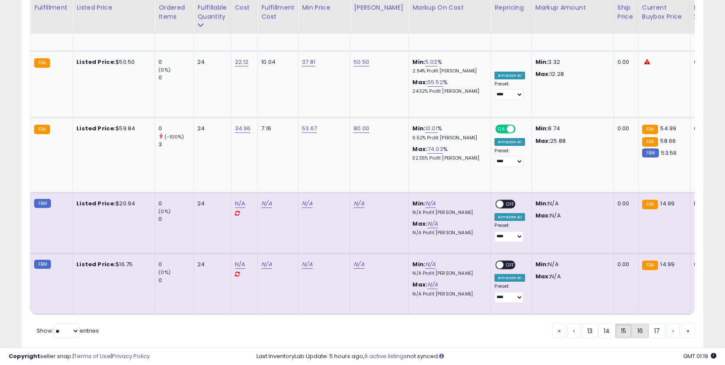
click at [643, 324] on link "16" at bounding box center [640, 331] width 17 height 15
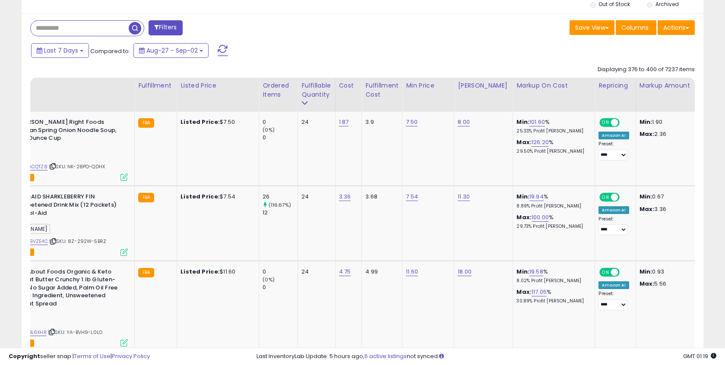
scroll to position [0, 26]
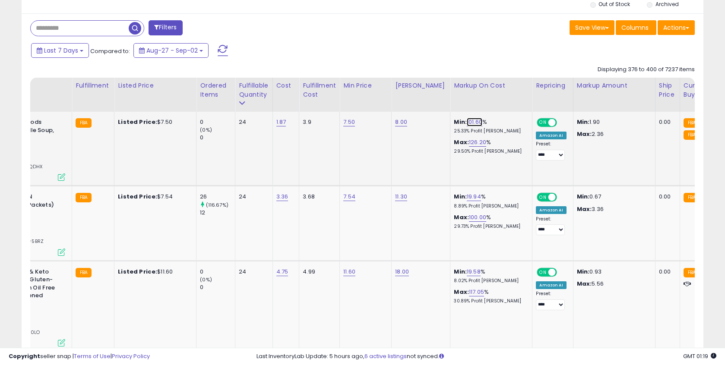
click at [467, 123] on link "101.60" at bounding box center [475, 122] width 16 height 9
drag, startPoint x: 437, startPoint y: 106, endPoint x: 367, endPoint y: 101, distance: 70.6
type input "**"
click at [494, 102] on button "submit" at bounding box center [494, 100] width 15 height 13
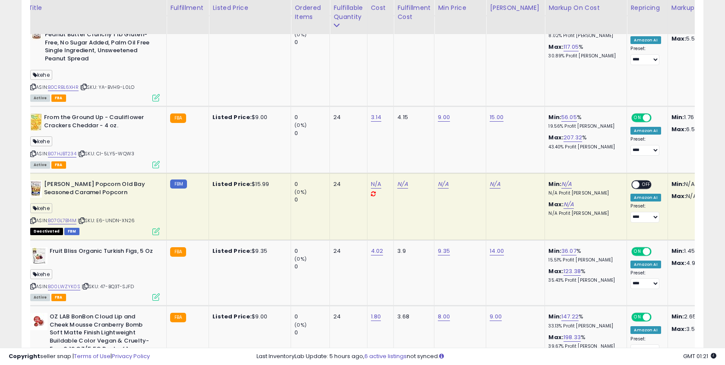
scroll to position [0, 0]
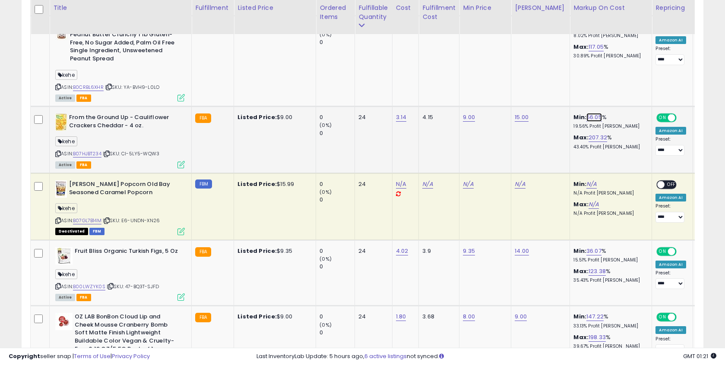
click at [590, 116] on link "56.05" at bounding box center [595, 117] width 16 height 9
drag, startPoint x: 562, startPoint y: 99, endPoint x: 475, endPoint y: 97, distance: 87.7
type input "**"
click at [616, 96] on button "submit" at bounding box center [613, 95] width 15 height 13
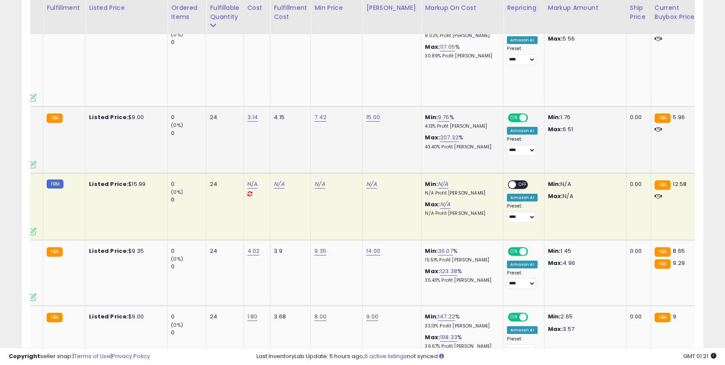
scroll to position [0, 149]
click at [438, 251] on link "36.07" at bounding box center [445, 251] width 15 height 9
drag, startPoint x: 395, startPoint y: 235, endPoint x: 343, endPoint y: 233, distance: 52.3
type input "**"
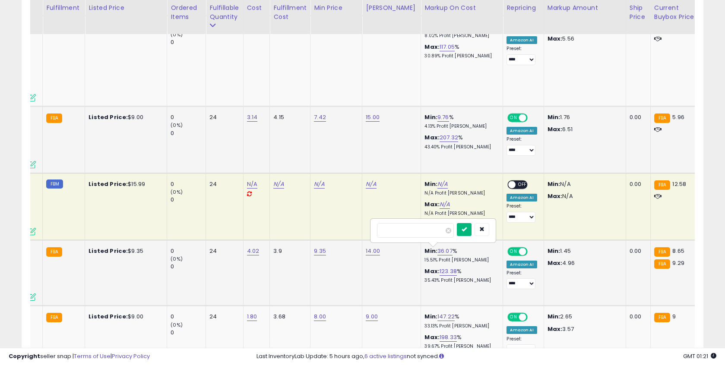
click at [465, 230] on button "submit" at bounding box center [464, 229] width 15 height 13
click at [438, 317] on link "147.22" at bounding box center [446, 317] width 17 height 9
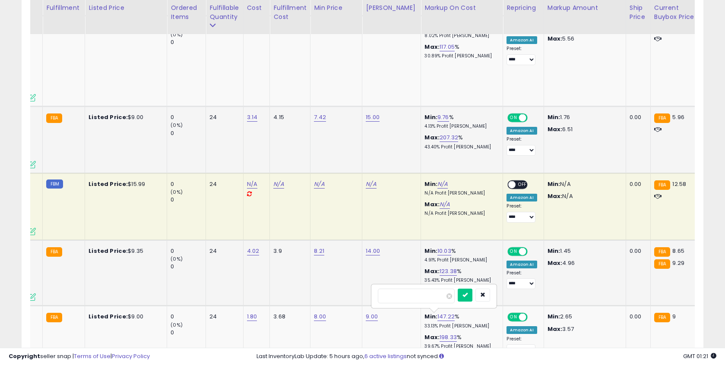
click at [338, 295] on td "8.21" at bounding box center [337, 273] width 52 height 66
